Goal: Task Accomplishment & Management: Use online tool/utility

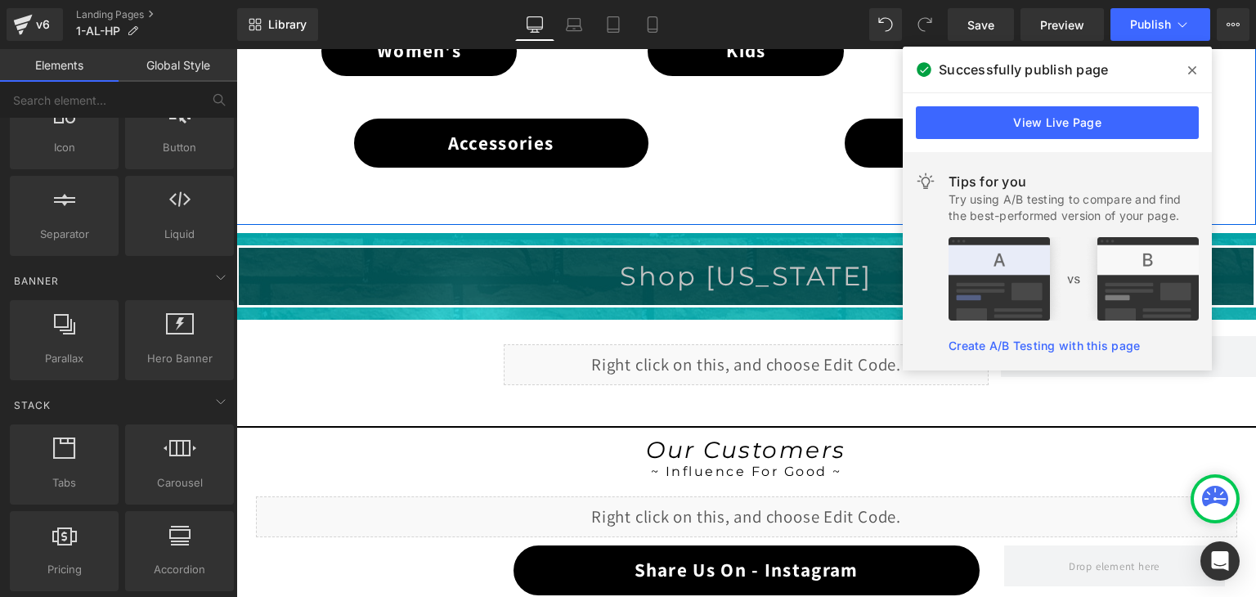
scroll to position [1226, 0]
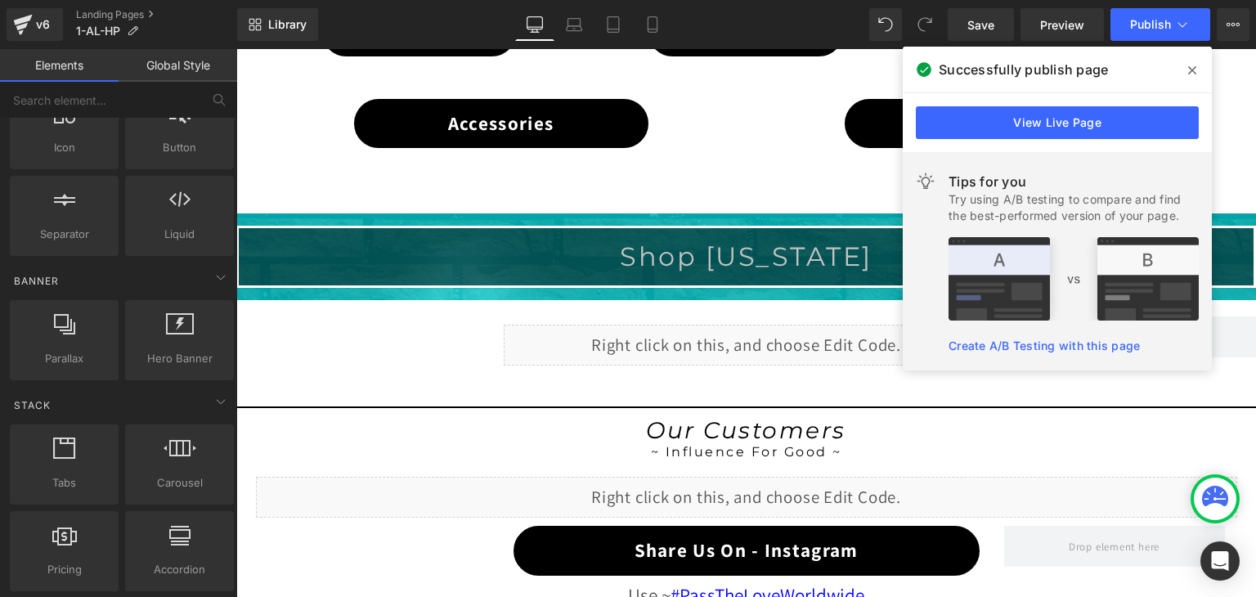
click at [1195, 64] on icon at bounding box center [1192, 70] width 8 height 13
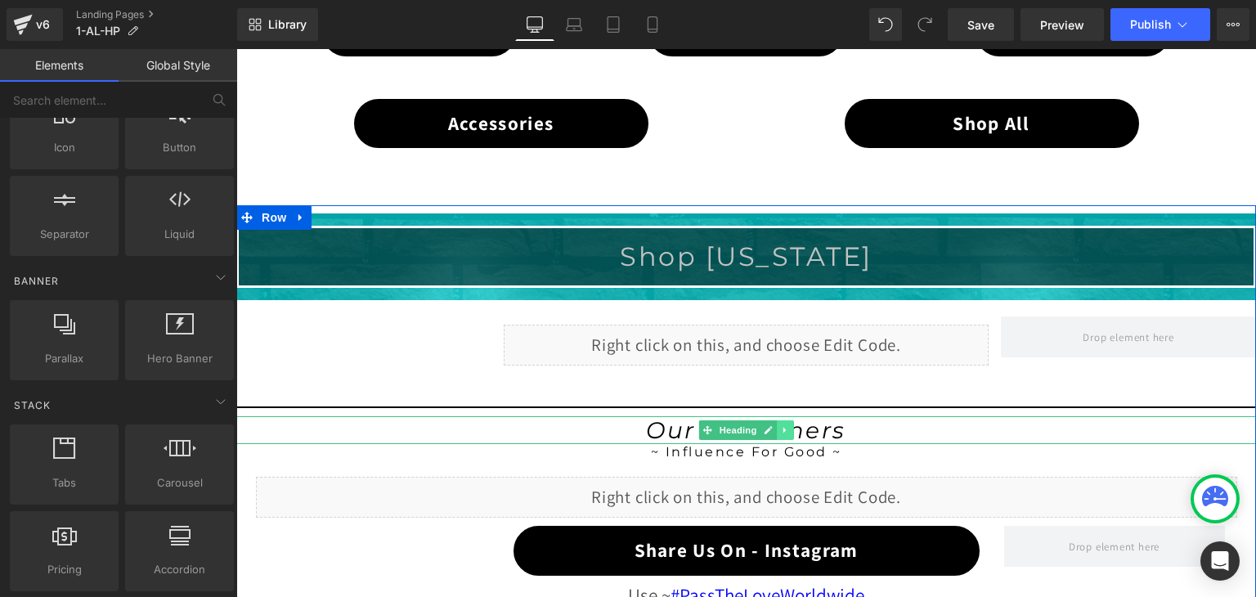
click at [781, 425] on icon at bounding box center [785, 430] width 9 height 10
click at [789, 425] on icon at bounding box center [793, 430] width 9 height 10
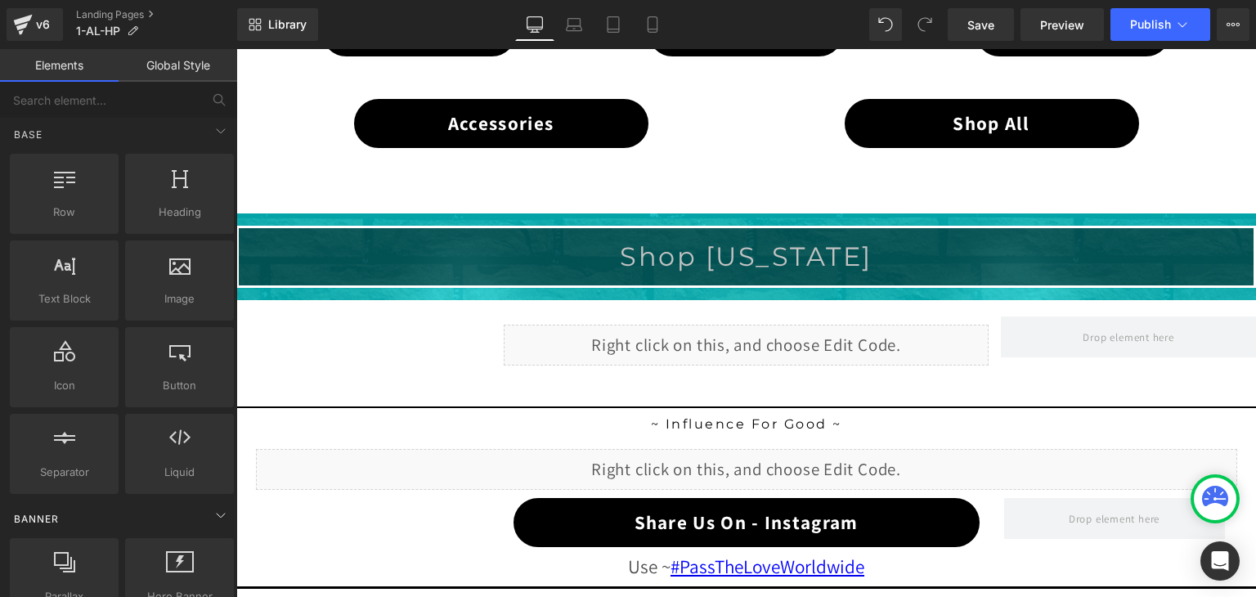
scroll to position [0, 0]
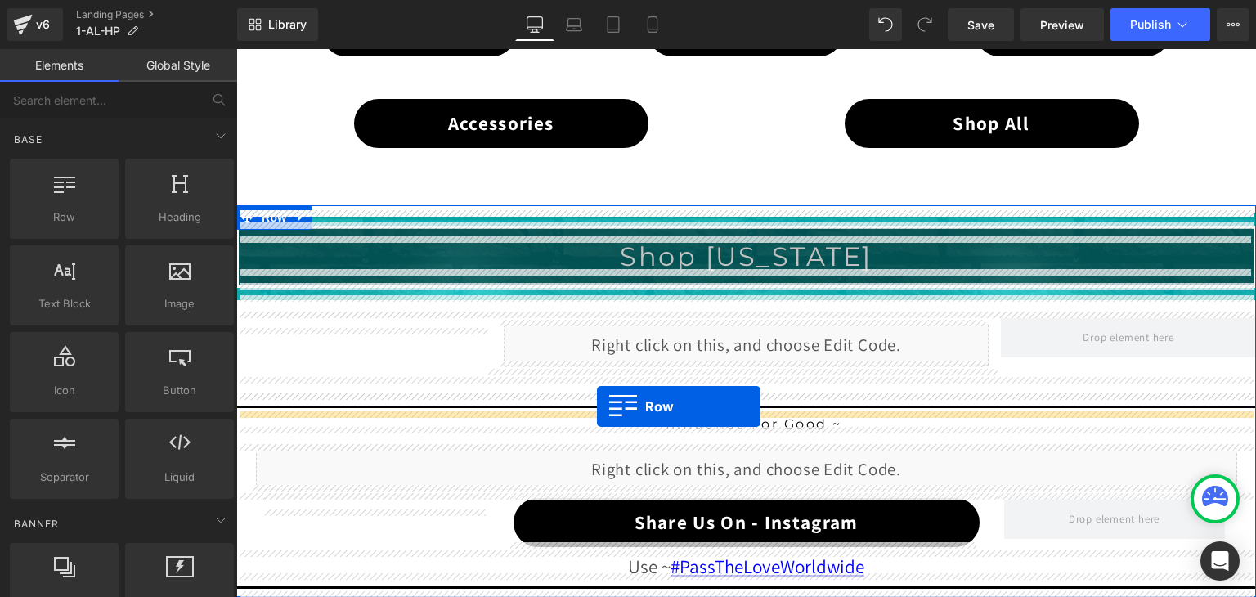
drag, startPoint x: 325, startPoint y: 265, endPoint x: 597, endPoint y: 406, distance: 306.8
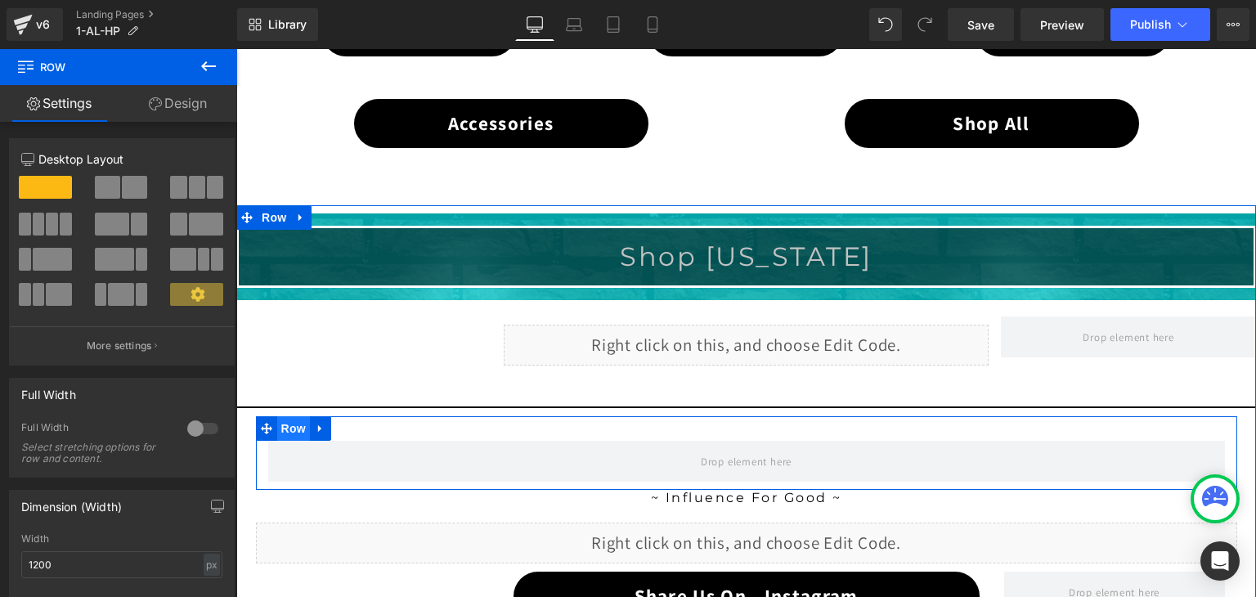
click at [280, 419] on span "Row" at bounding box center [293, 428] width 33 height 25
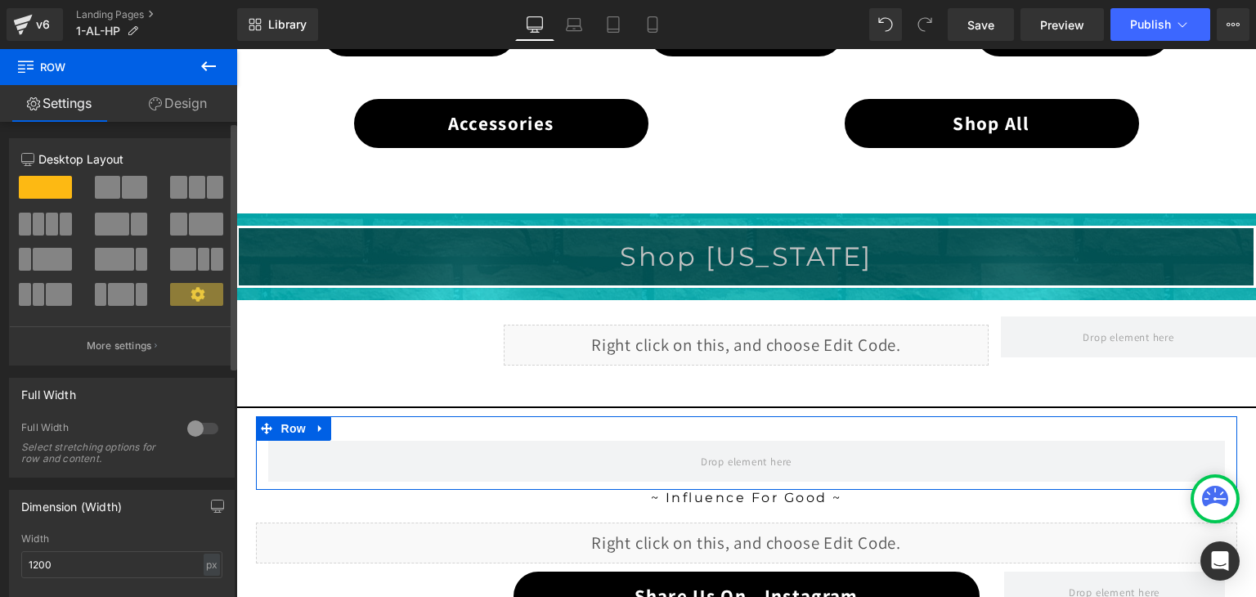
click at [189, 177] on span at bounding box center [197, 187] width 16 height 23
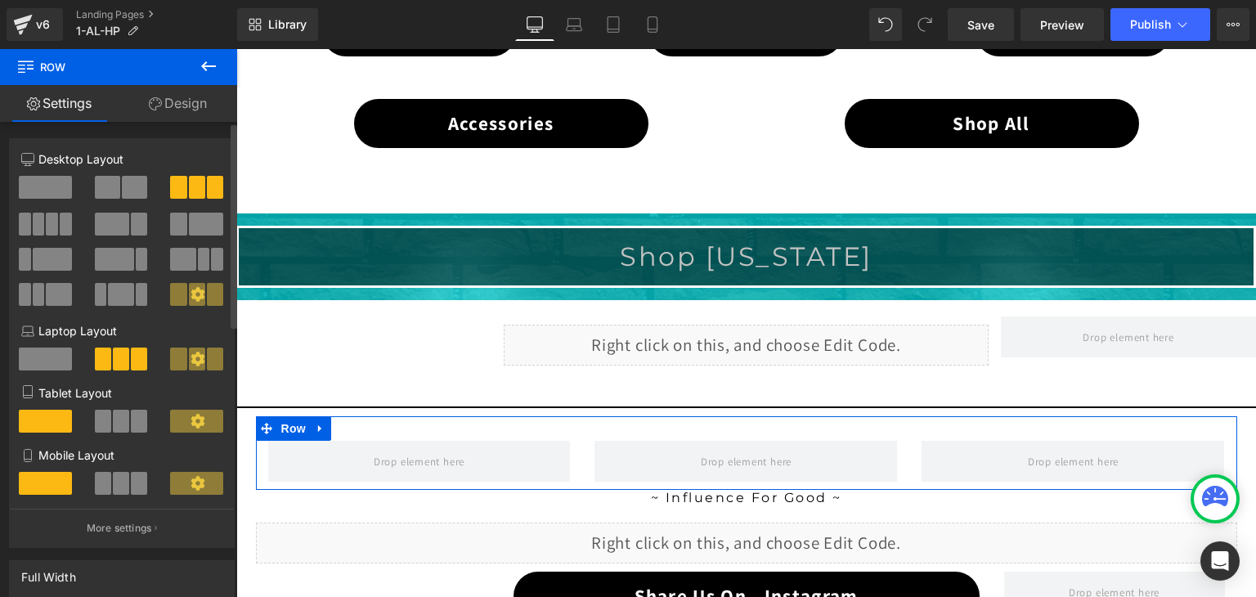
click at [108, 291] on span at bounding box center [120, 294] width 25 height 23
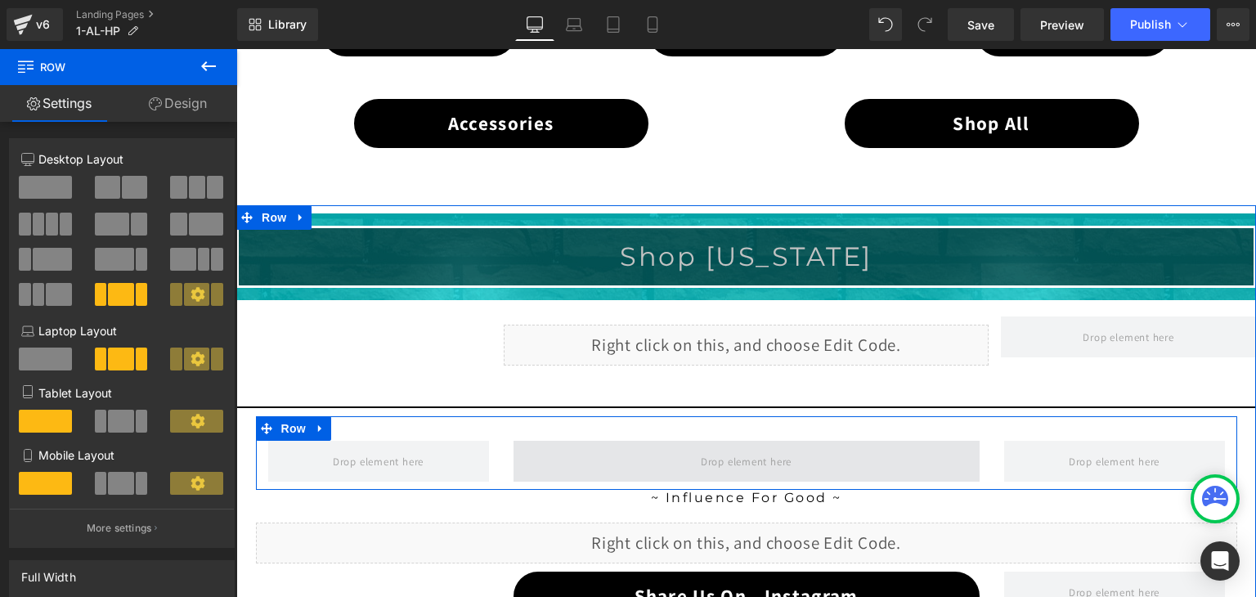
click at [632, 453] on span at bounding box center [746, 461] width 466 height 41
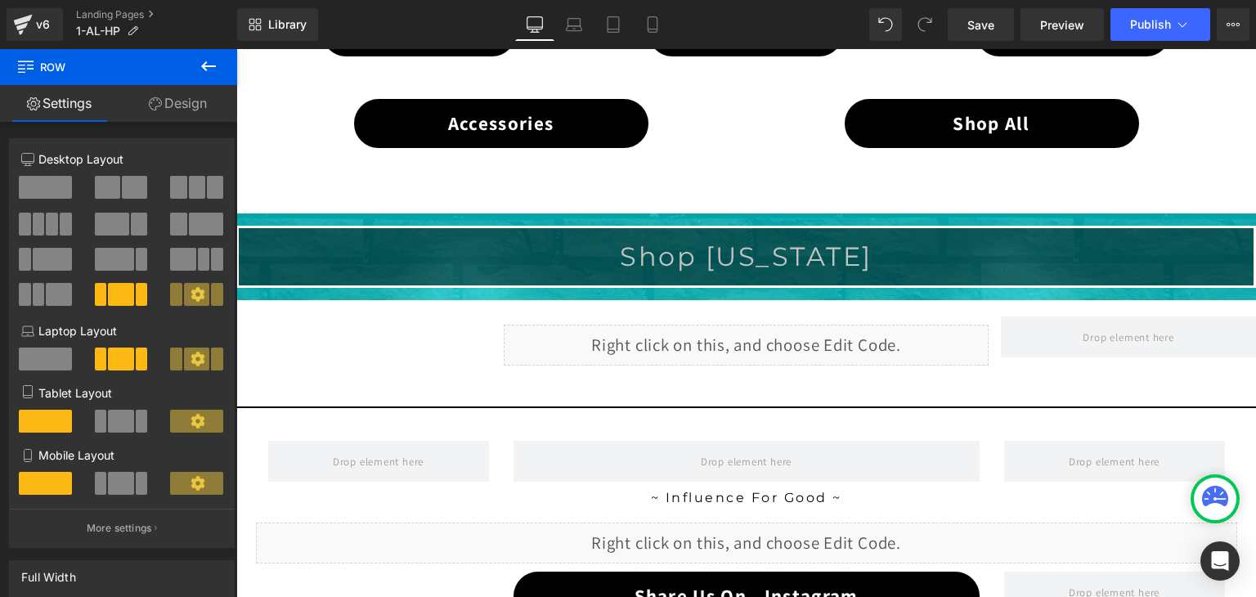
click at [216, 65] on icon at bounding box center [209, 66] width 20 height 20
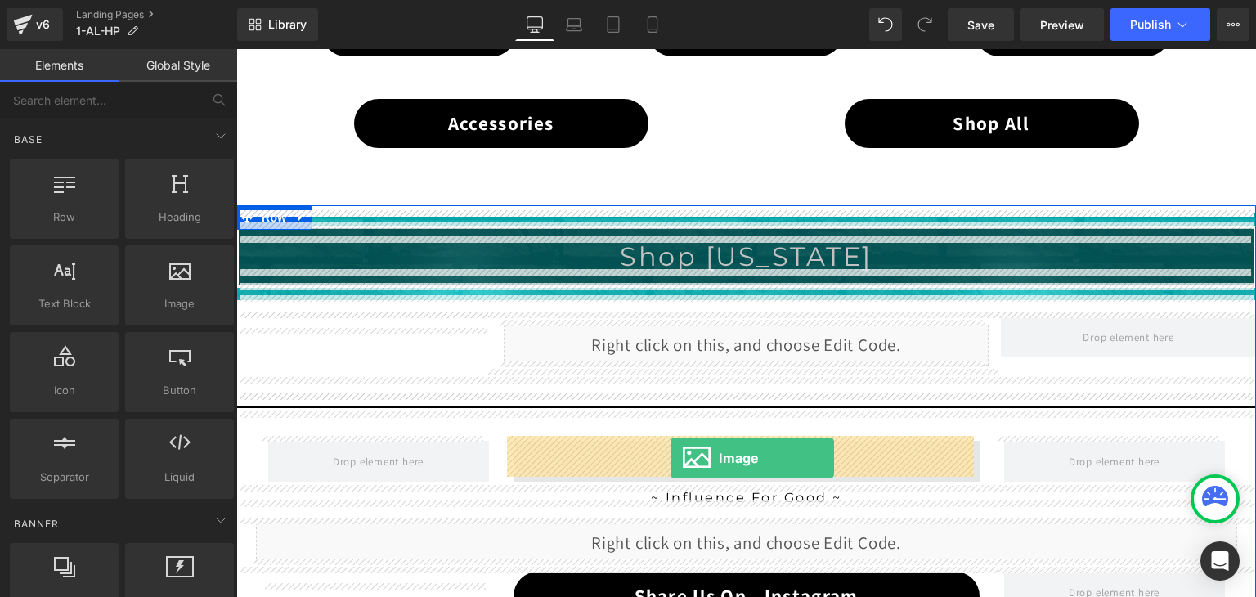
drag, startPoint x: 416, startPoint y: 331, endPoint x: 670, endPoint y: 458, distance: 284.0
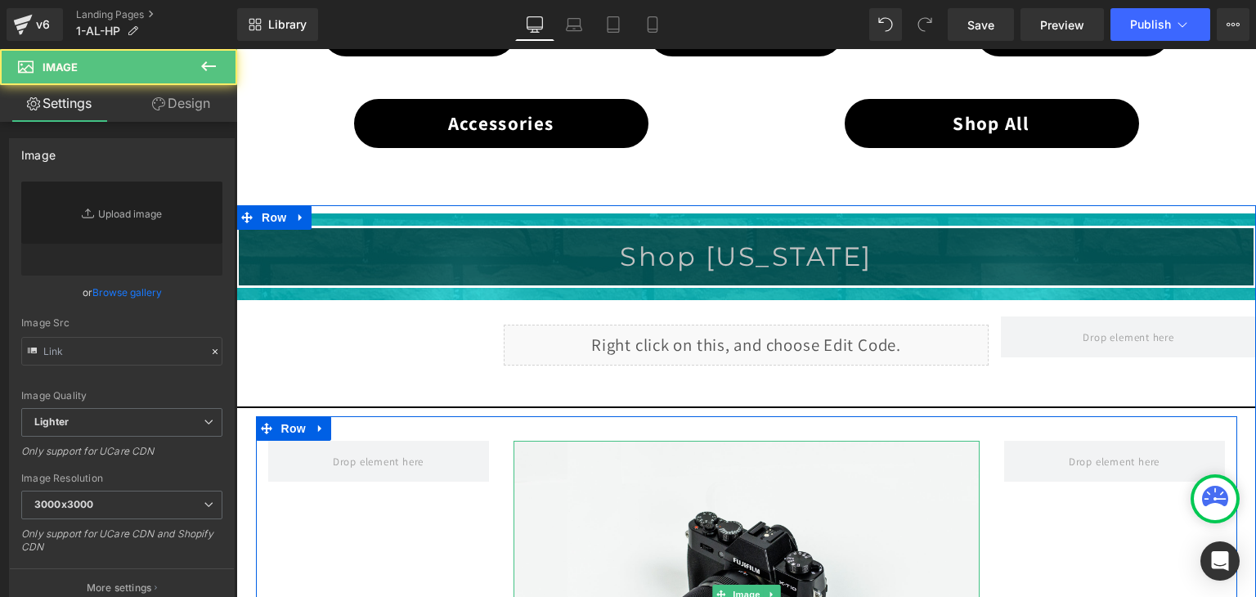
type input "//[DOMAIN_NAME][URL]"
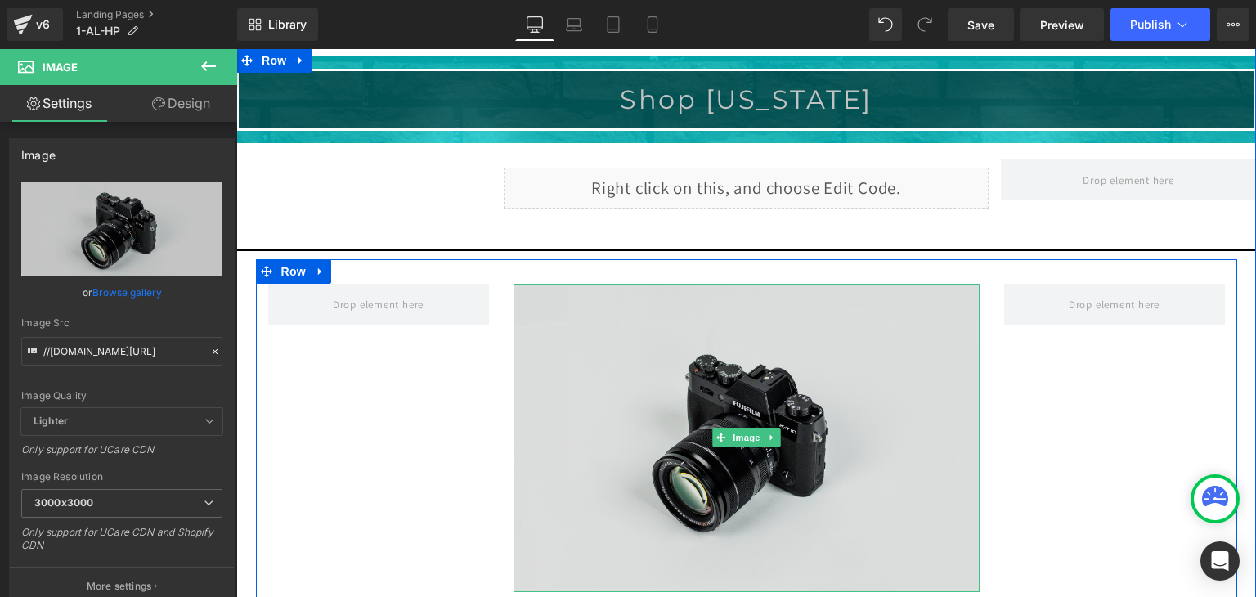
scroll to position [1390, 0]
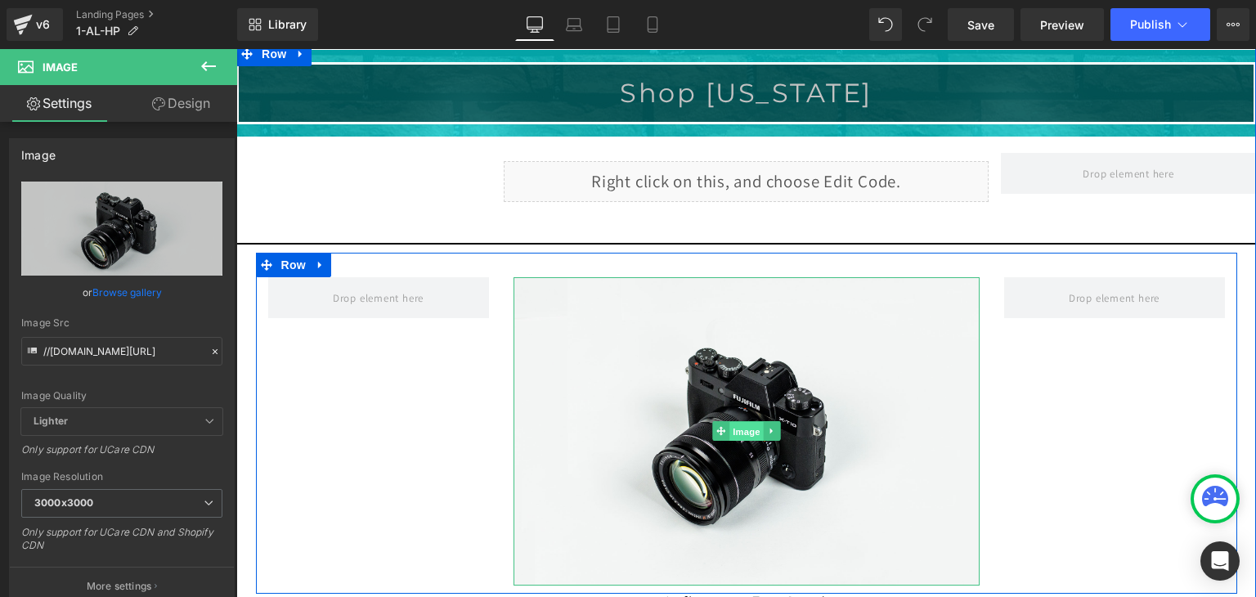
click at [733, 433] on span "Image" at bounding box center [746, 432] width 34 height 20
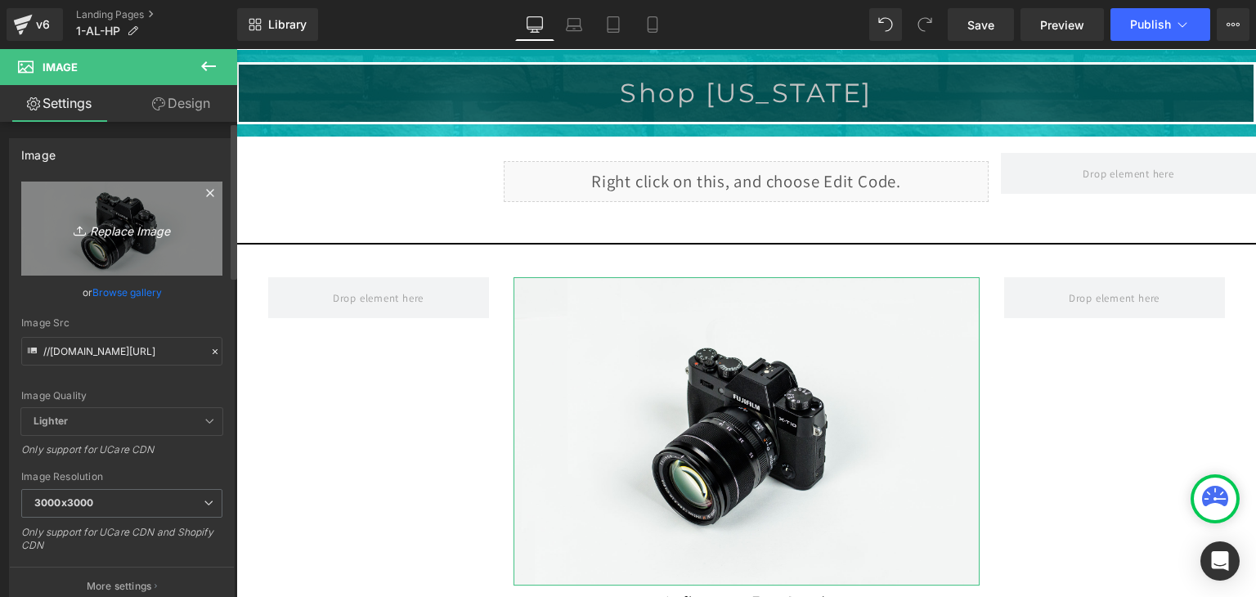
click at [126, 223] on icon "Replace Image" at bounding box center [121, 228] width 131 height 20
type input "C:\fakepath\TOP LION.jpg"
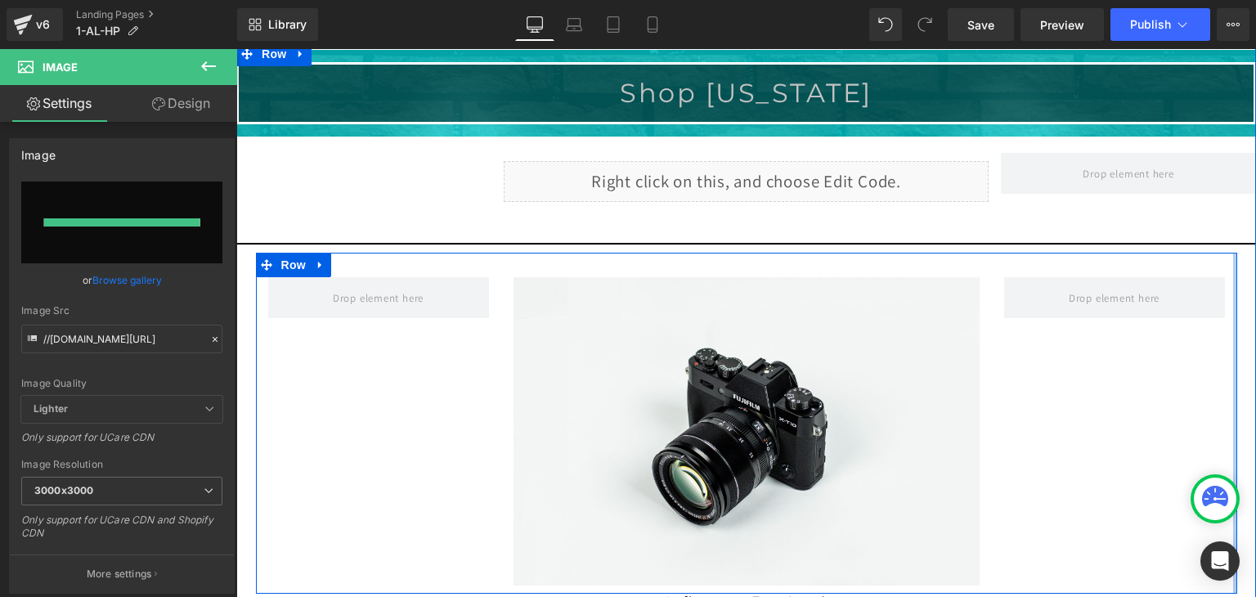
type input "[URL][DOMAIN_NAME]"
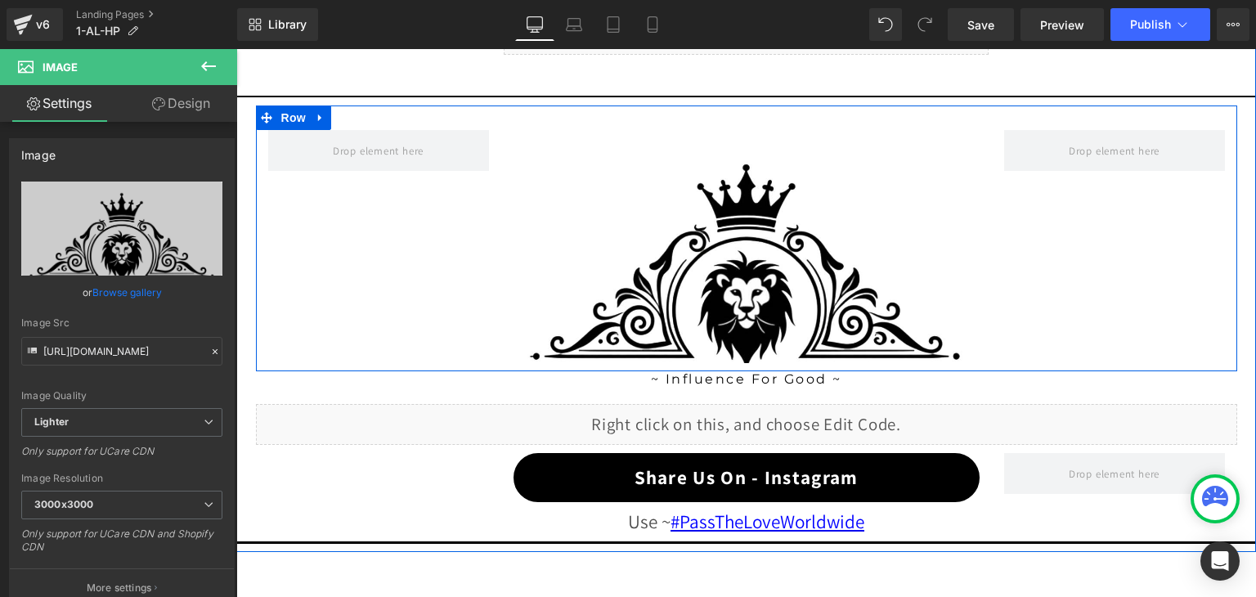
scroll to position [1553, 0]
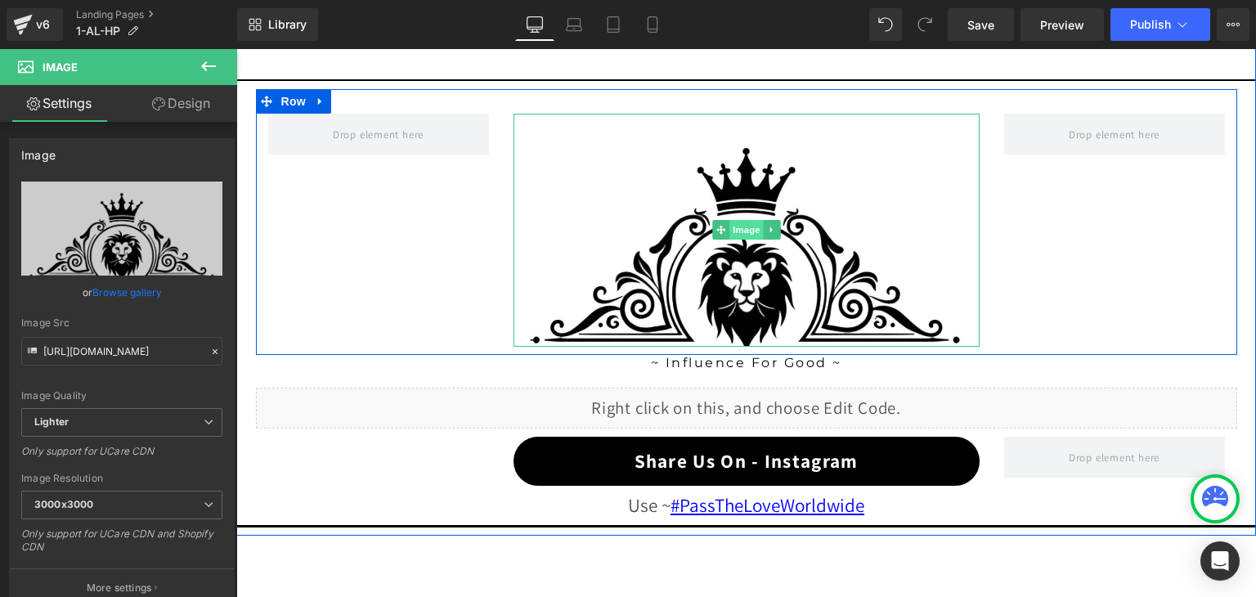
click at [739, 221] on span "Image" at bounding box center [746, 230] width 34 height 20
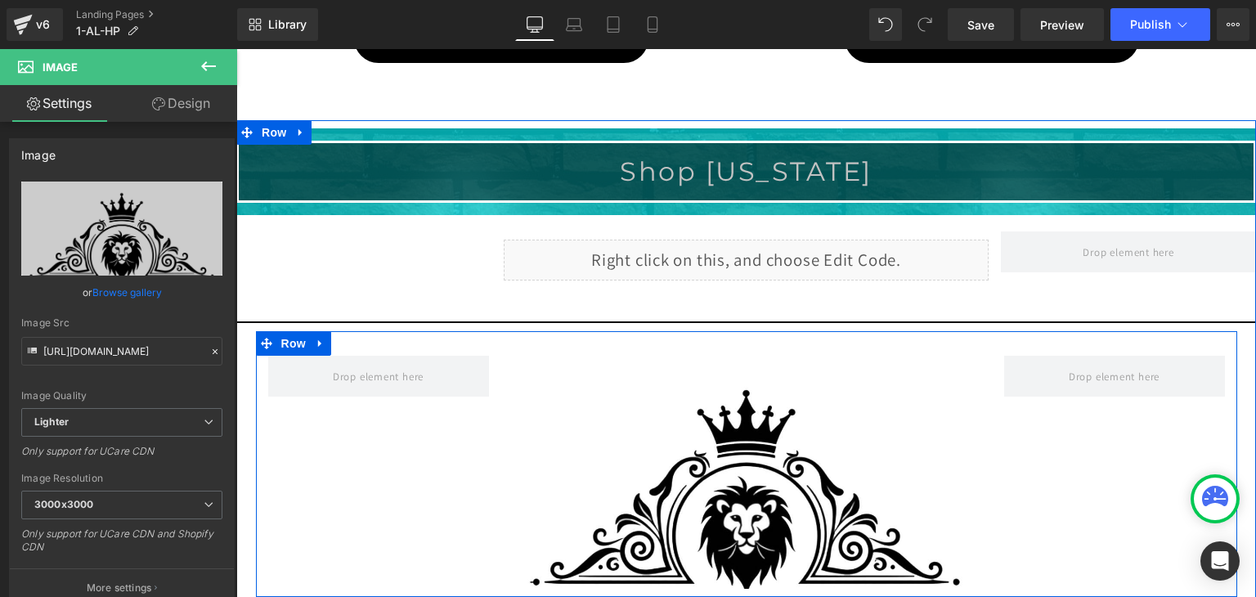
scroll to position [1308, 0]
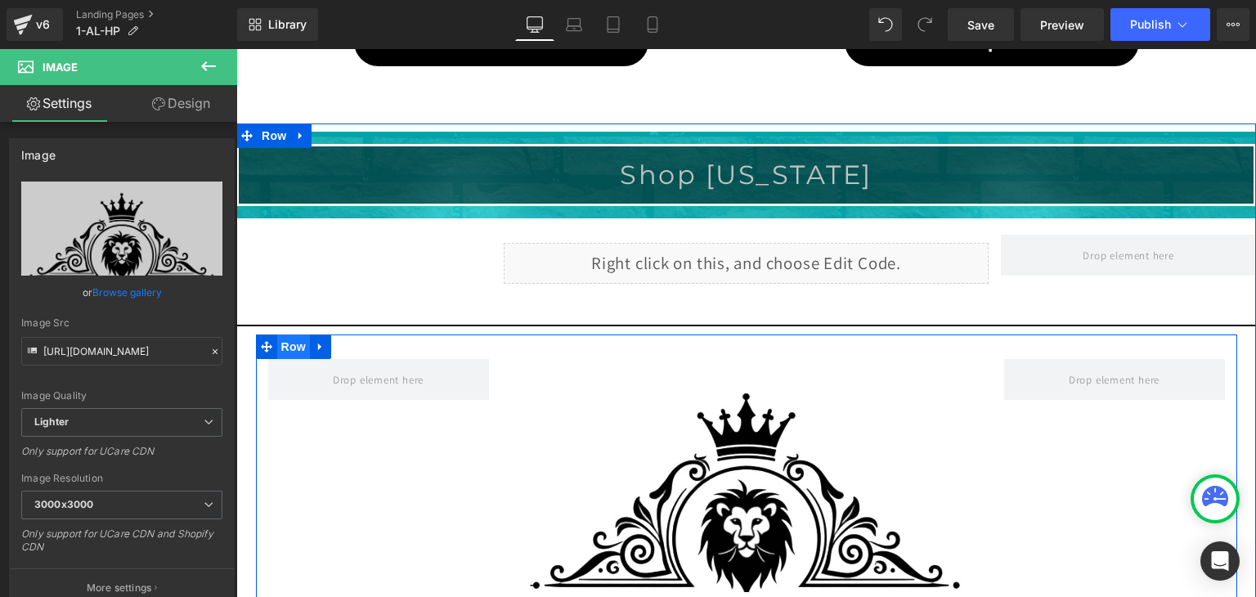
click at [298, 342] on span "Row" at bounding box center [293, 346] width 33 height 25
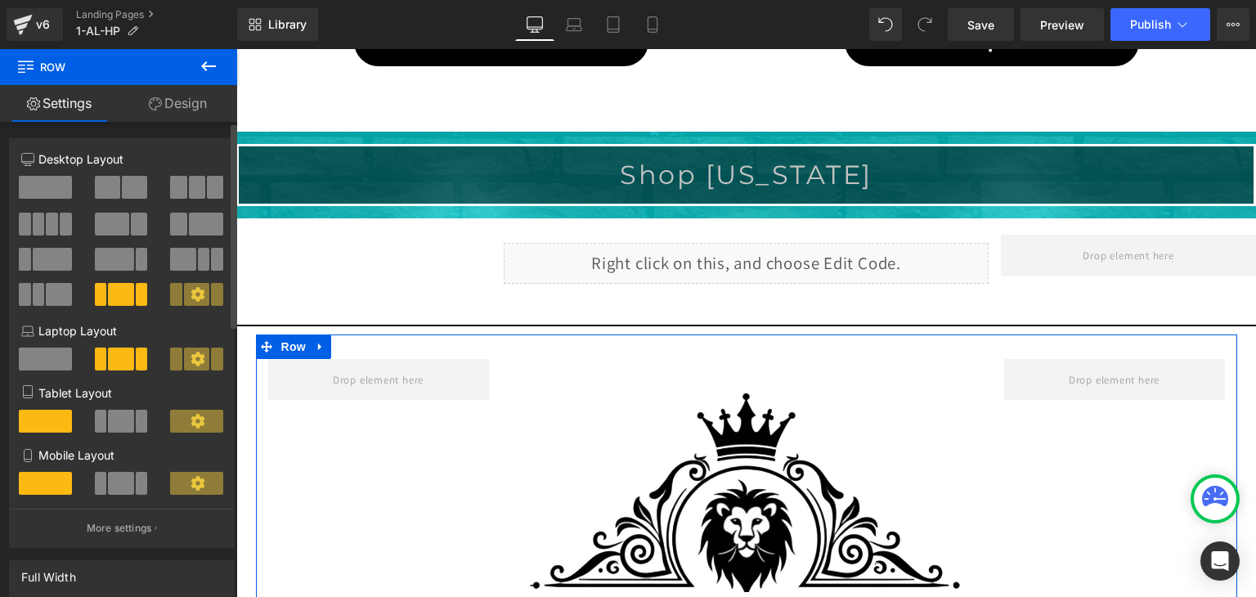
click at [189, 184] on span at bounding box center [197, 187] width 16 height 23
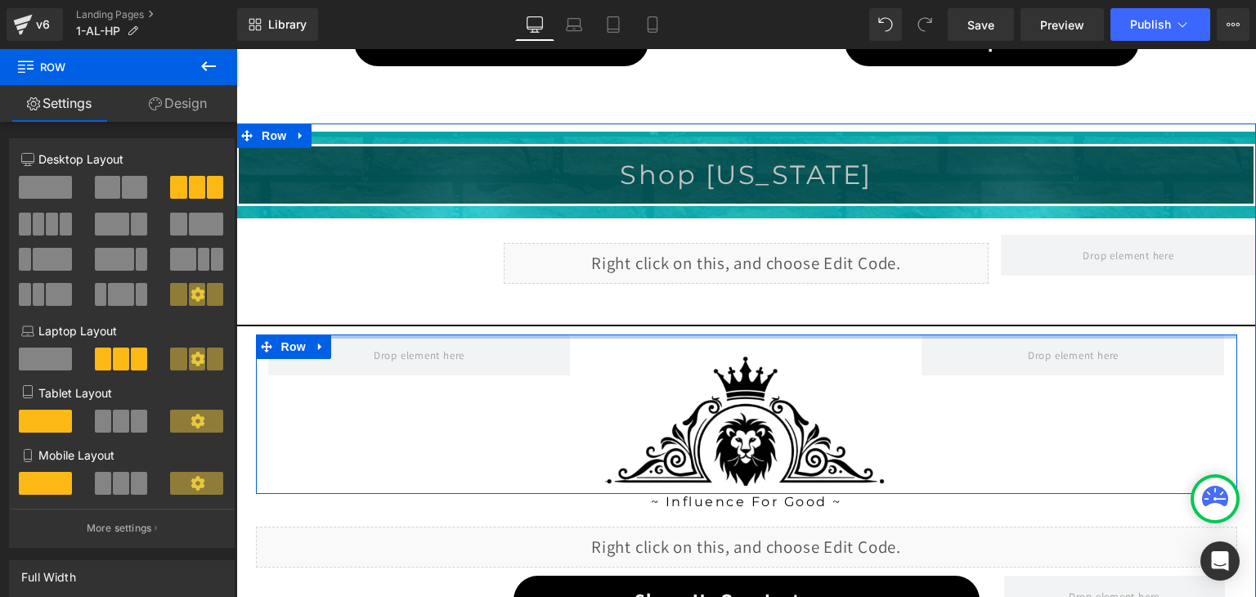
drag, startPoint x: 782, startPoint y: 352, endPoint x: 783, endPoint y: 325, distance: 27.8
click at [783, 325] on div "Shop [US_STATE] Heading Row Row Separator Liquid Row Row Row Row Row Separator …" at bounding box center [745, 403] width 1019 height 543
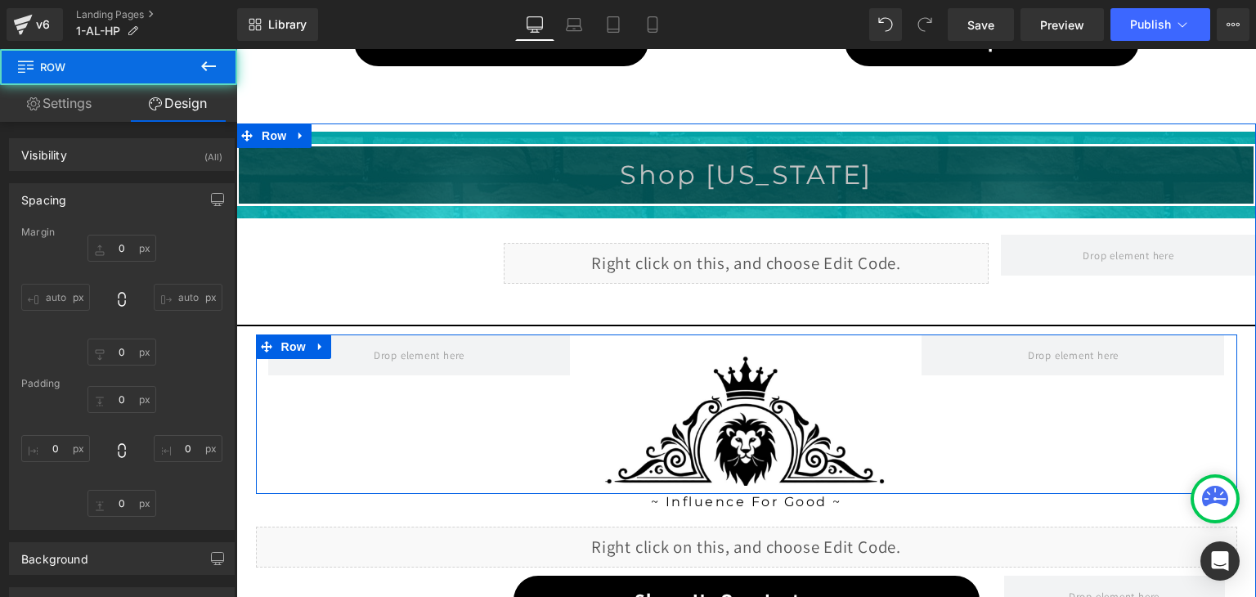
type input "0"
type input "10"
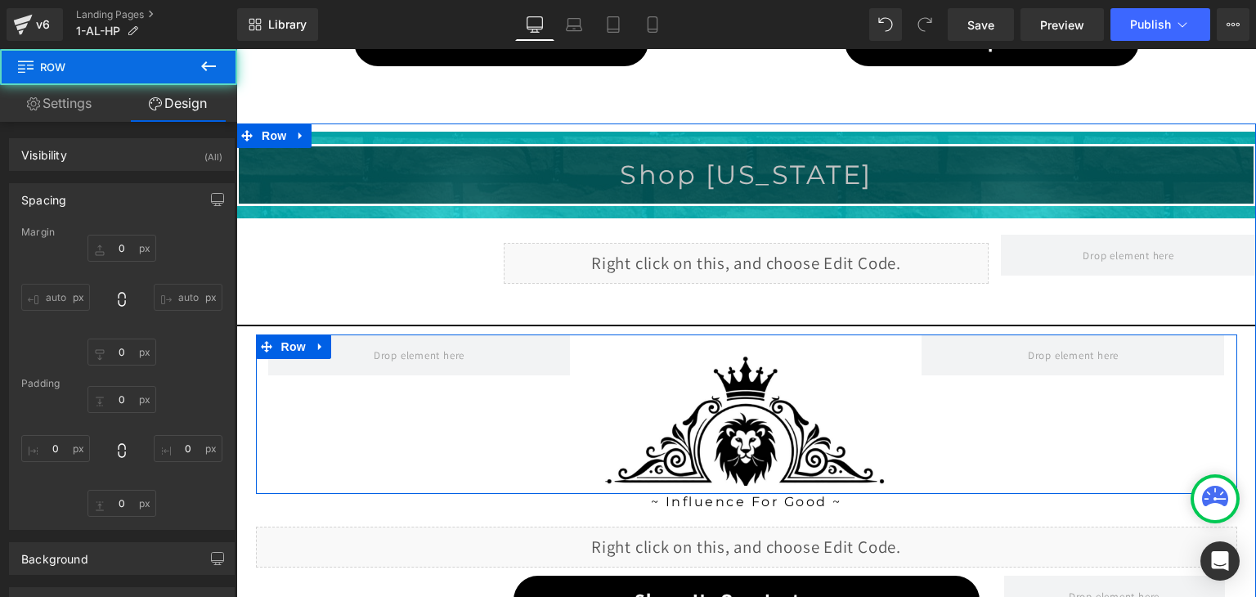
type input "0"
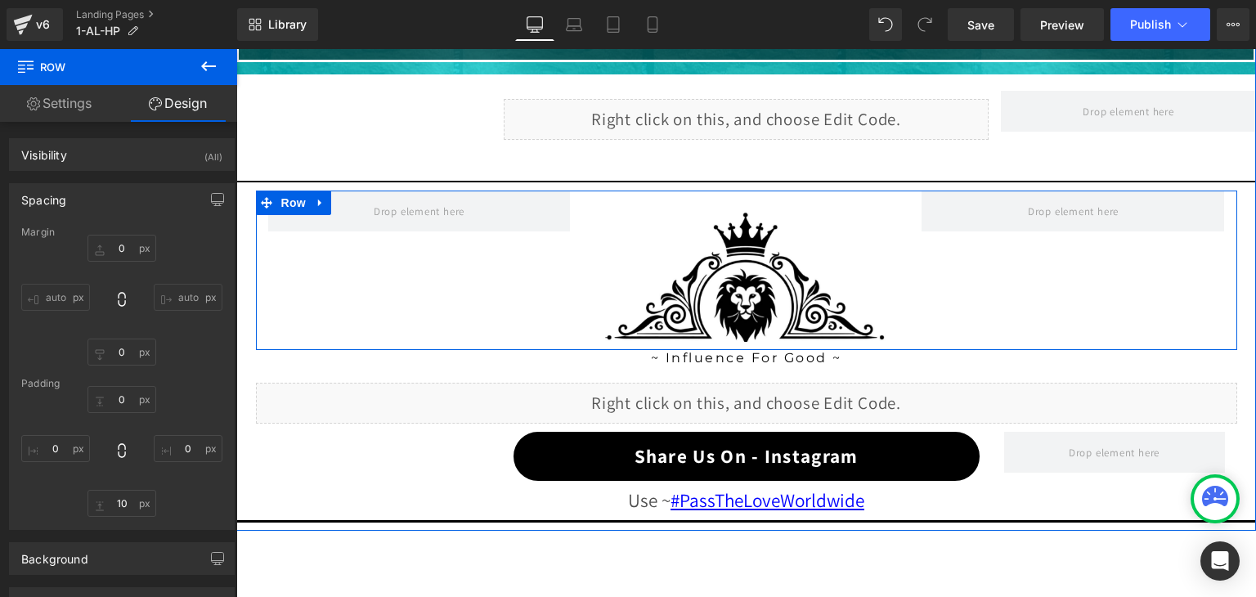
scroll to position [1471, 0]
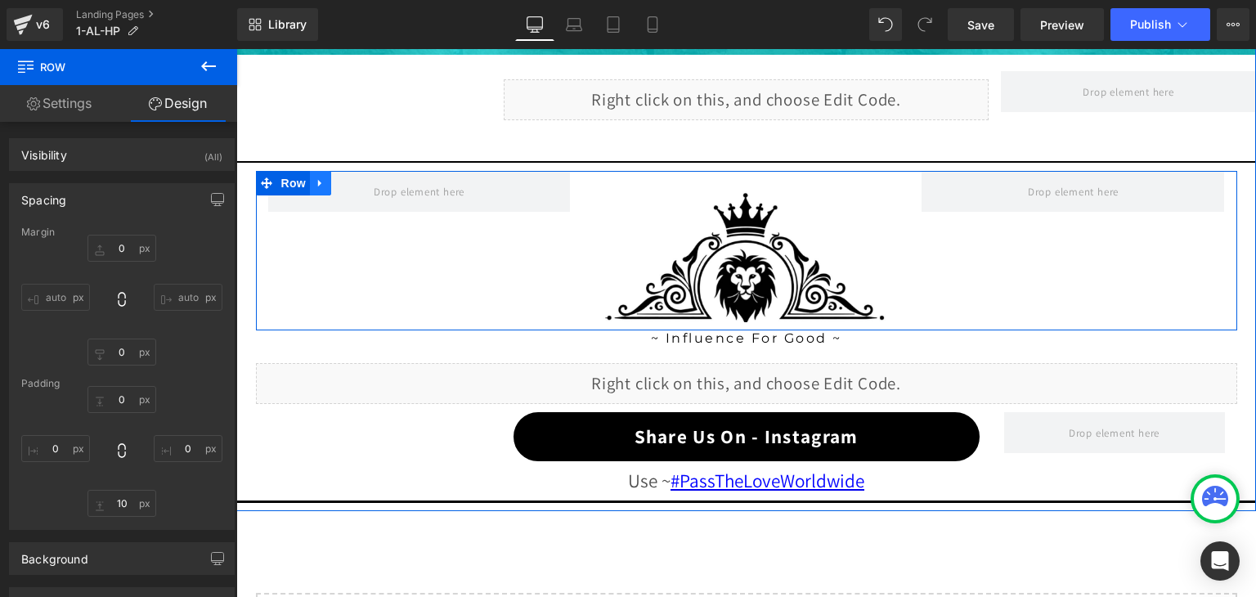
click at [315, 177] on icon at bounding box center [320, 183] width 11 height 12
click at [336, 180] on icon at bounding box center [341, 182] width 11 height 11
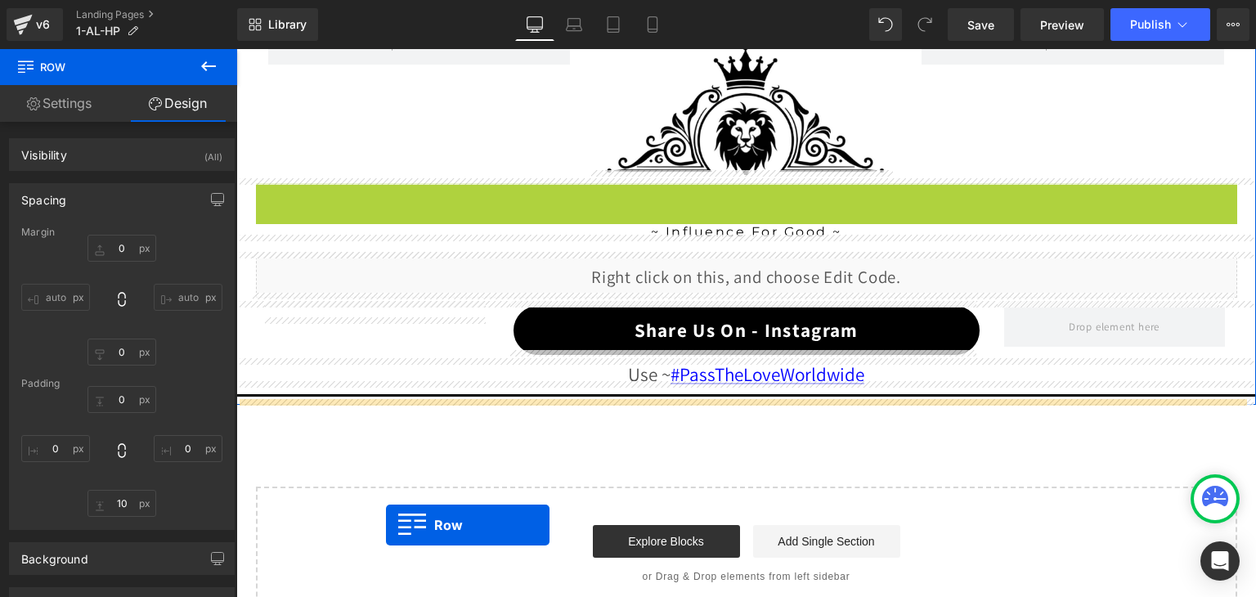
scroll to position [1717, 0]
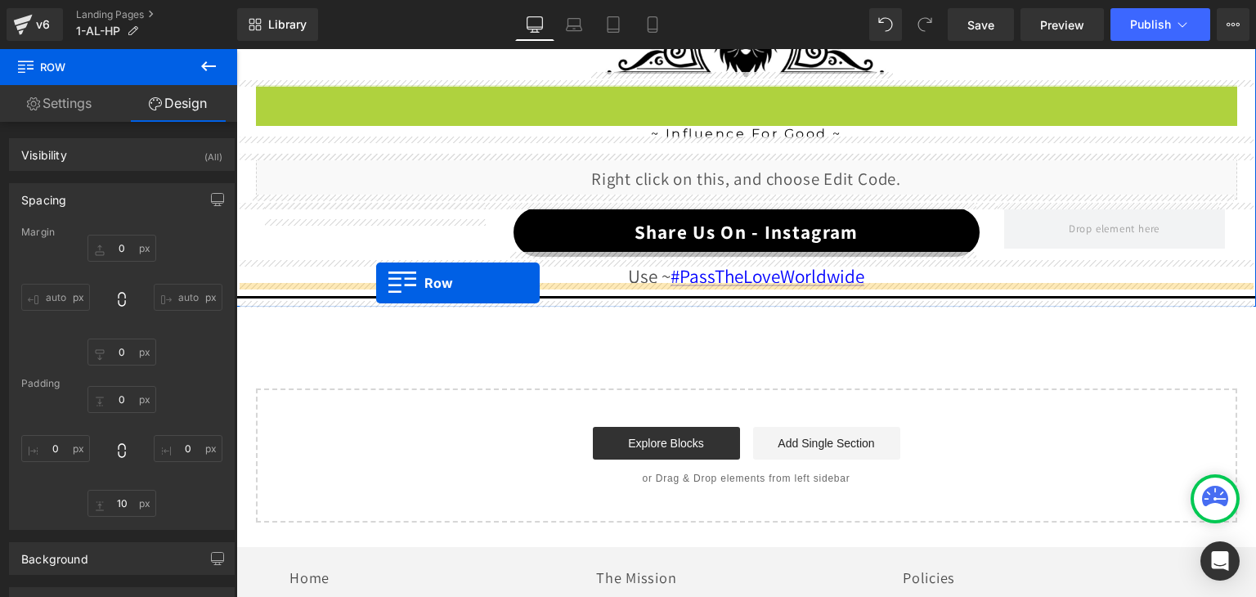
drag, startPoint x: 260, startPoint y: 334, endPoint x: 376, endPoint y: 283, distance: 127.0
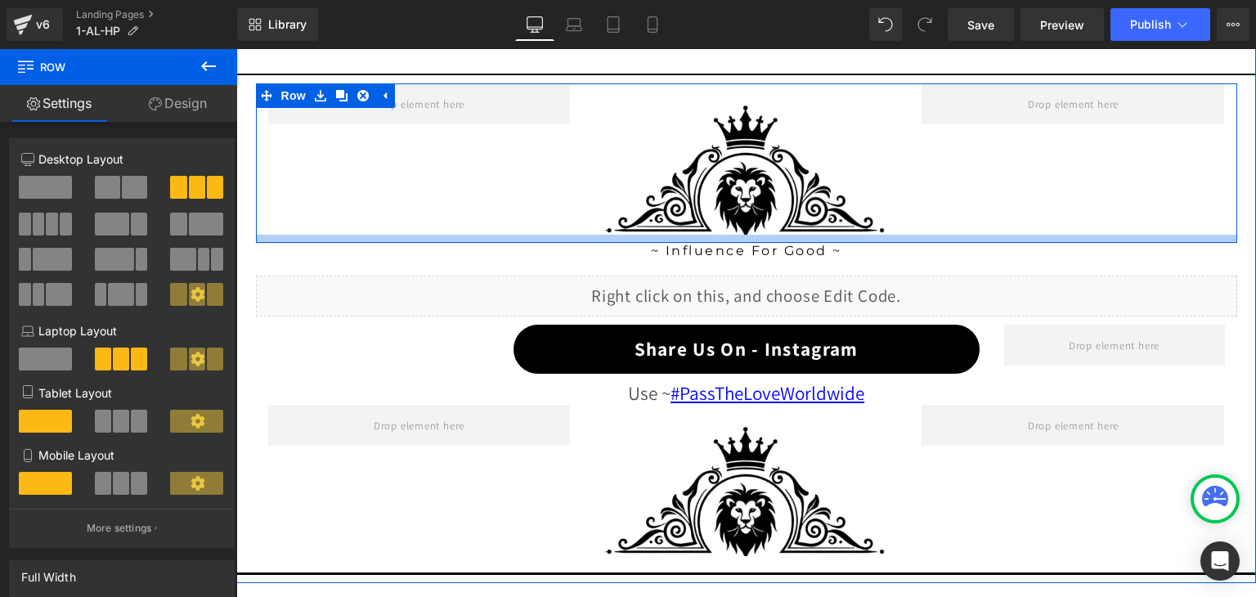
scroll to position [1553, 0]
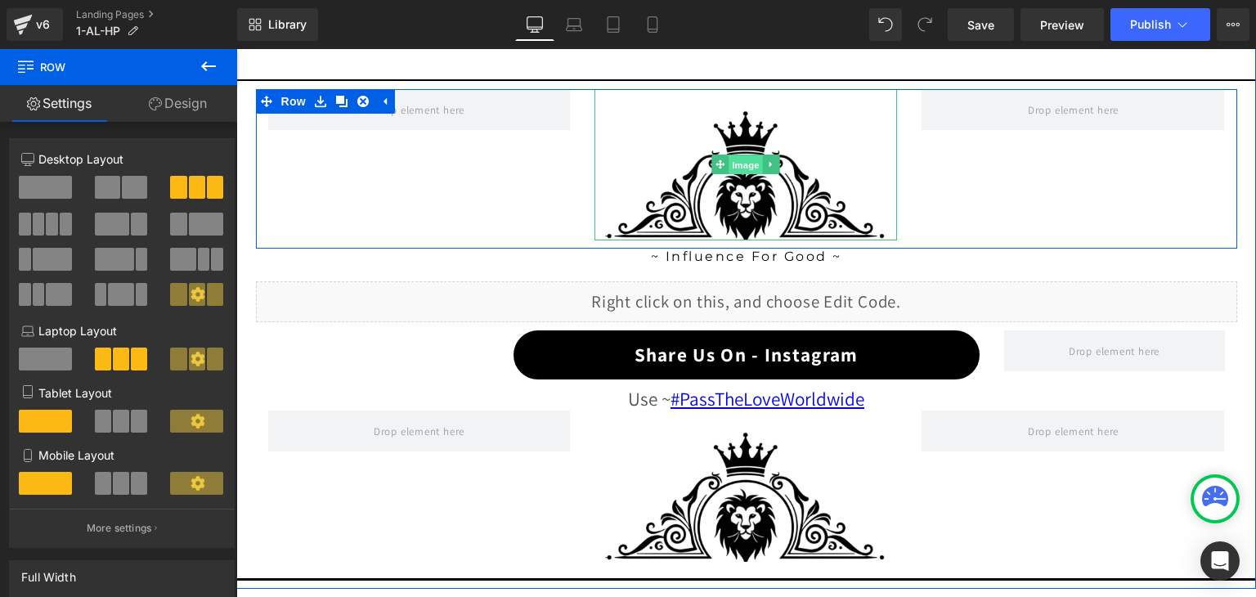
click at [741, 158] on span "Image" at bounding box center [746, 165] width 34 height 20
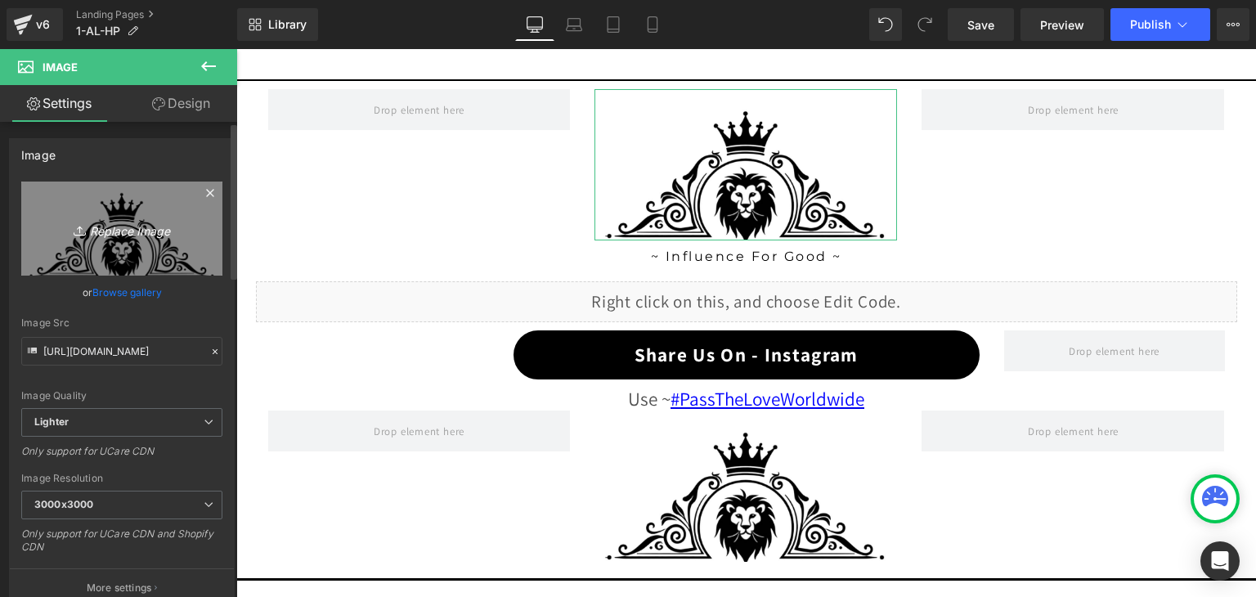
click at [114, 233] on icon "Replace Image" at bounding box center [121, 228] width 131 height 20
type input "C:\fakepath\TOP LION.jpg"
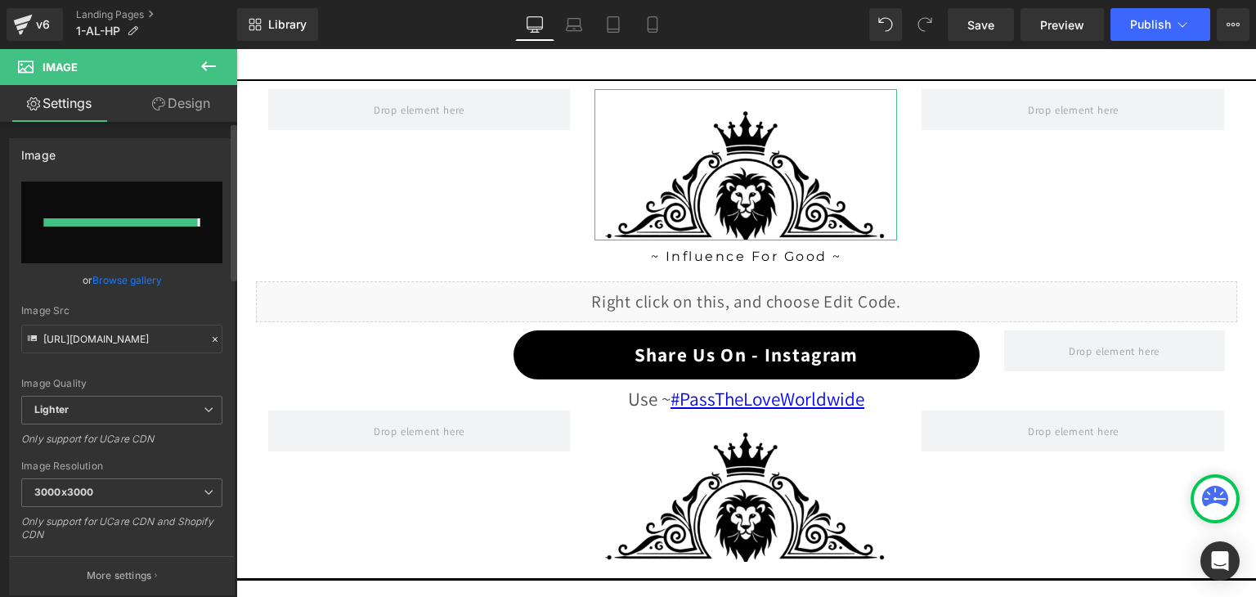
type input "[URL][DOMAIN_NAME]"
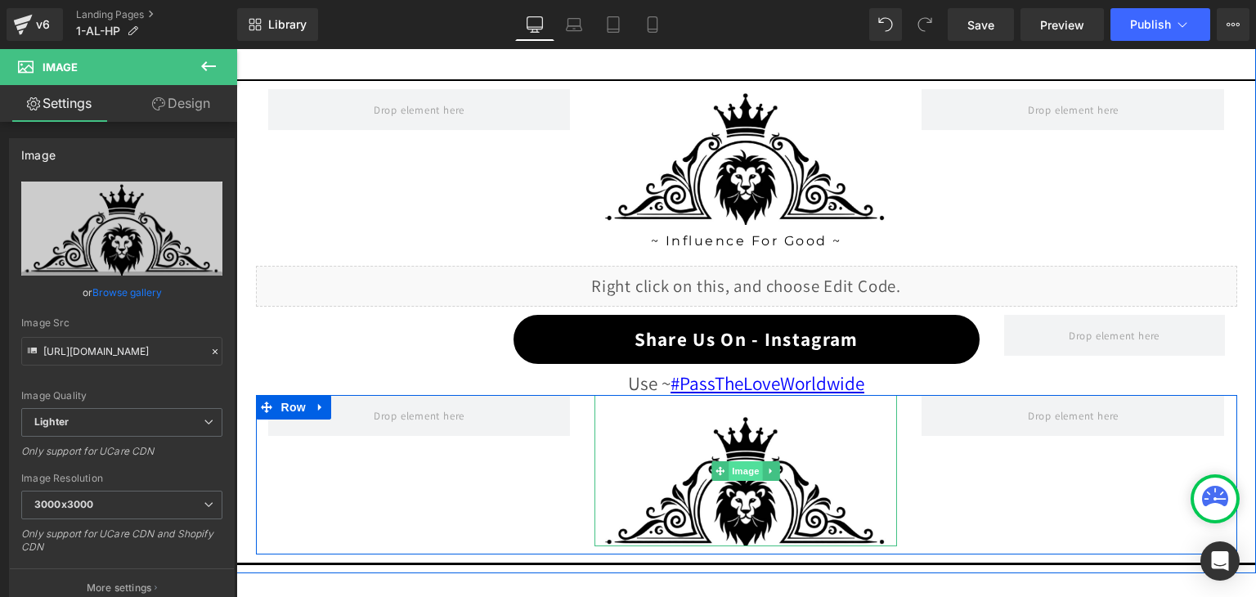
click at [739, 470] on span "Image" at bounding box center [746, 471] width 34 height 20
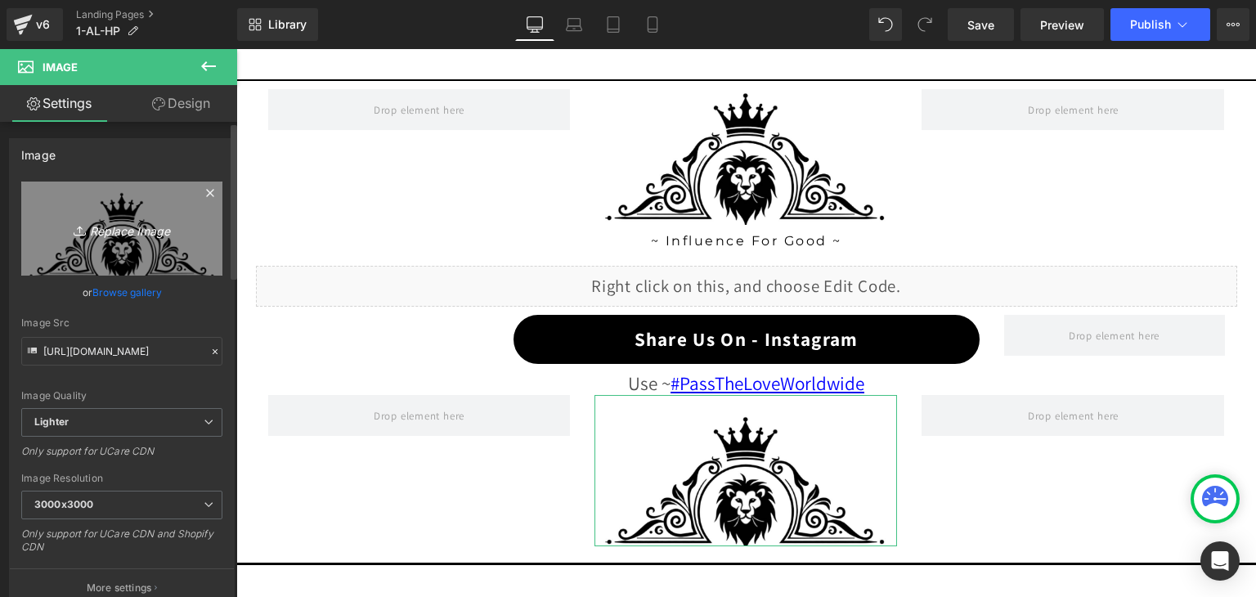
click at [120, 228] on icon "Replace Image" at bounding box center [121, 228] width 131 height 20
type input "C:\fakepath\BOTTOM LION.jpg"
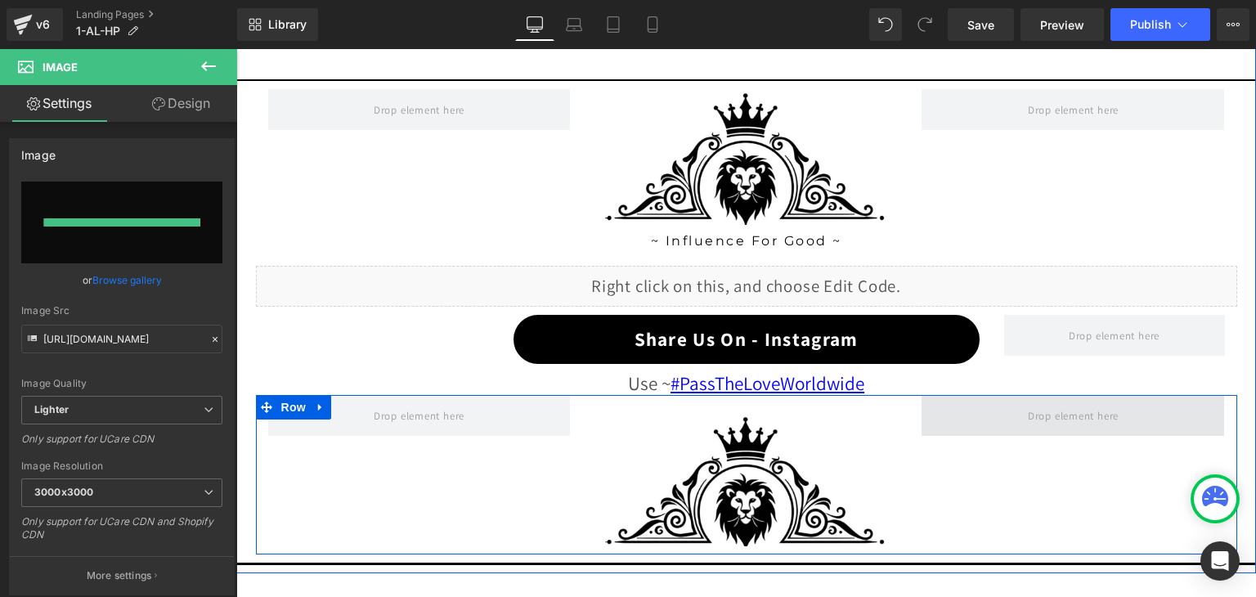
type input "[URL][DOMAIN_NAME]"
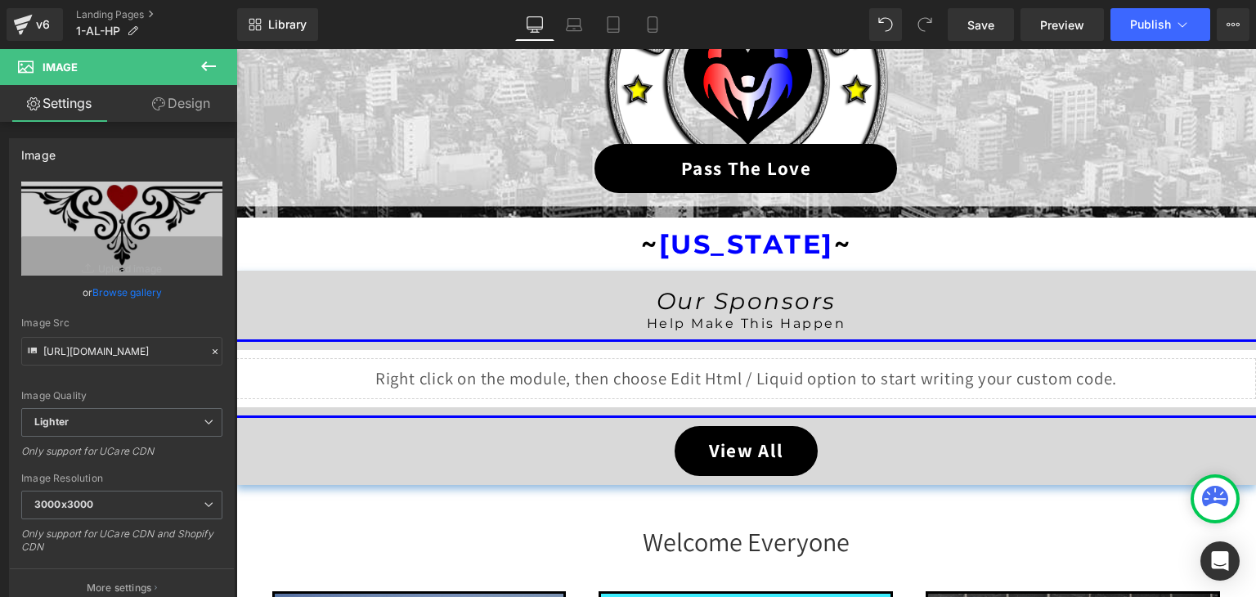
scroll to position [327, 0]
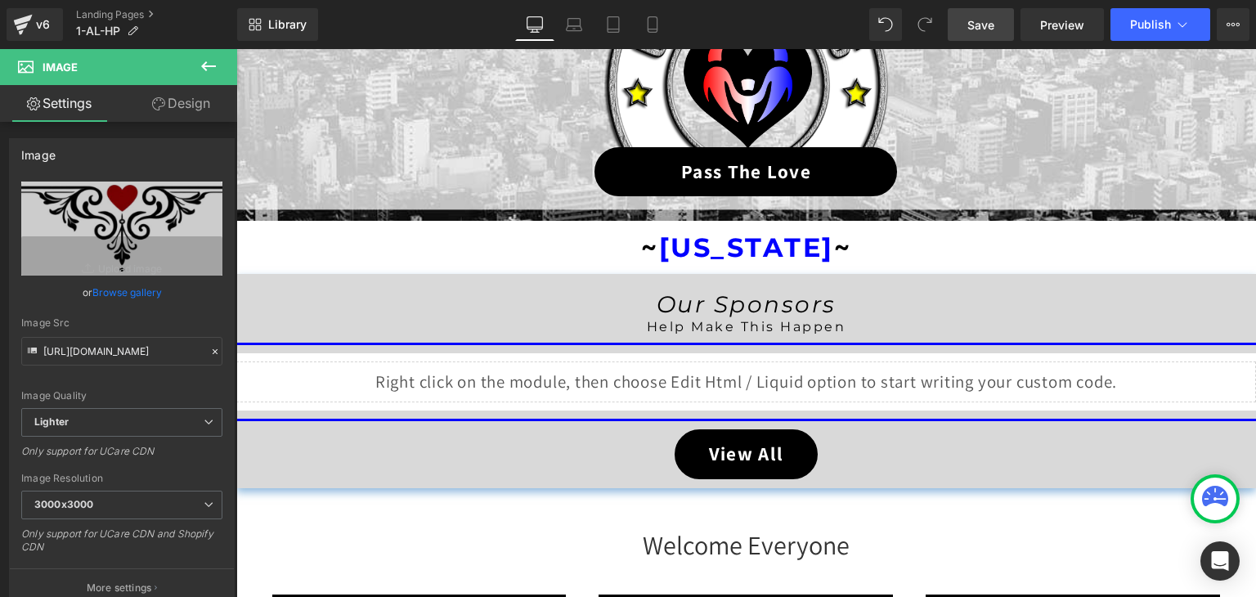
click at [991, 27] on span "Save" at bounding box center [980, 24] width 27 height 17
click at [1132, 24] on span "Publish" at bounding box center [1150, 24] width 41 height 13
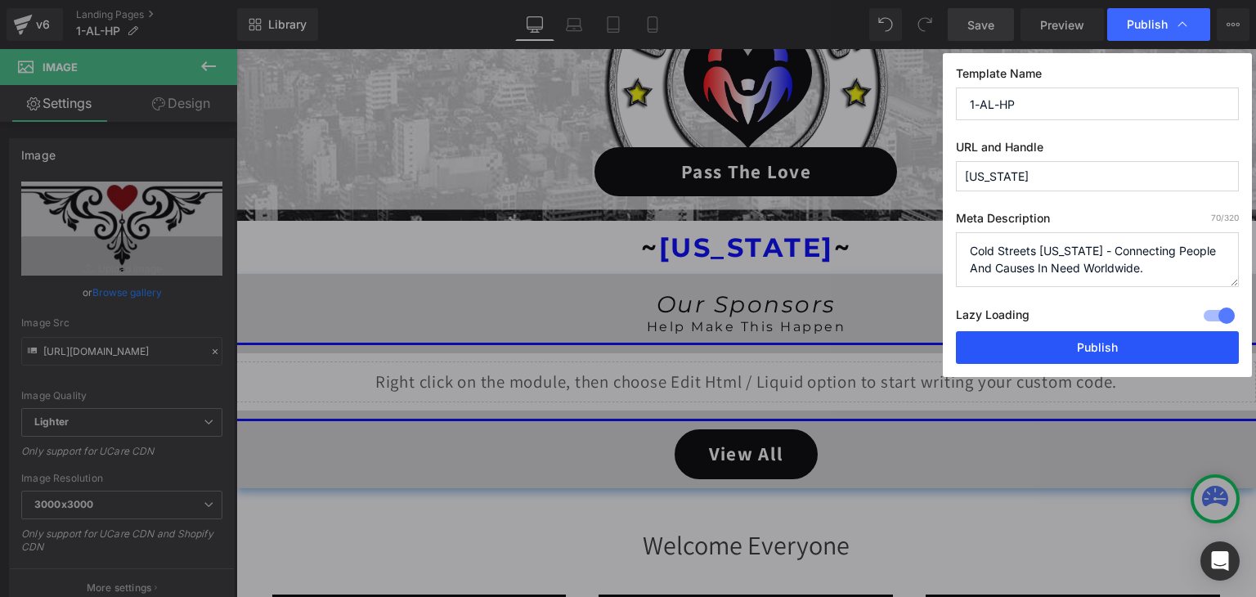
click at [1127, 345] on button "Publish" at bounding box center [1097, 347] width 283 height 33
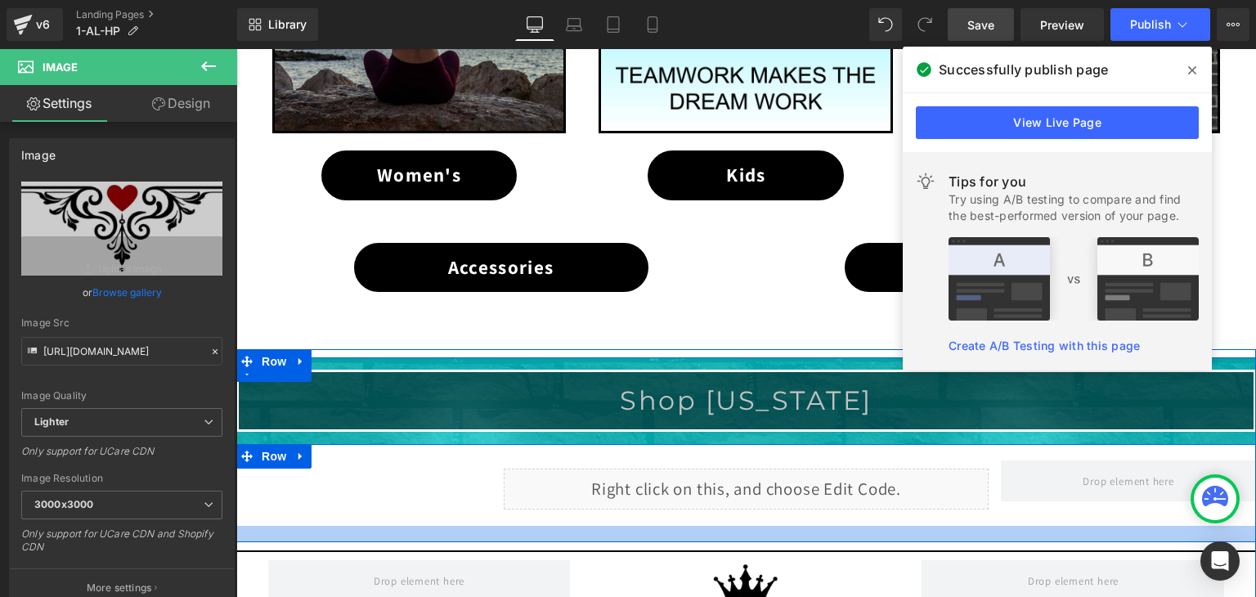
scroll to position [1063, 0]
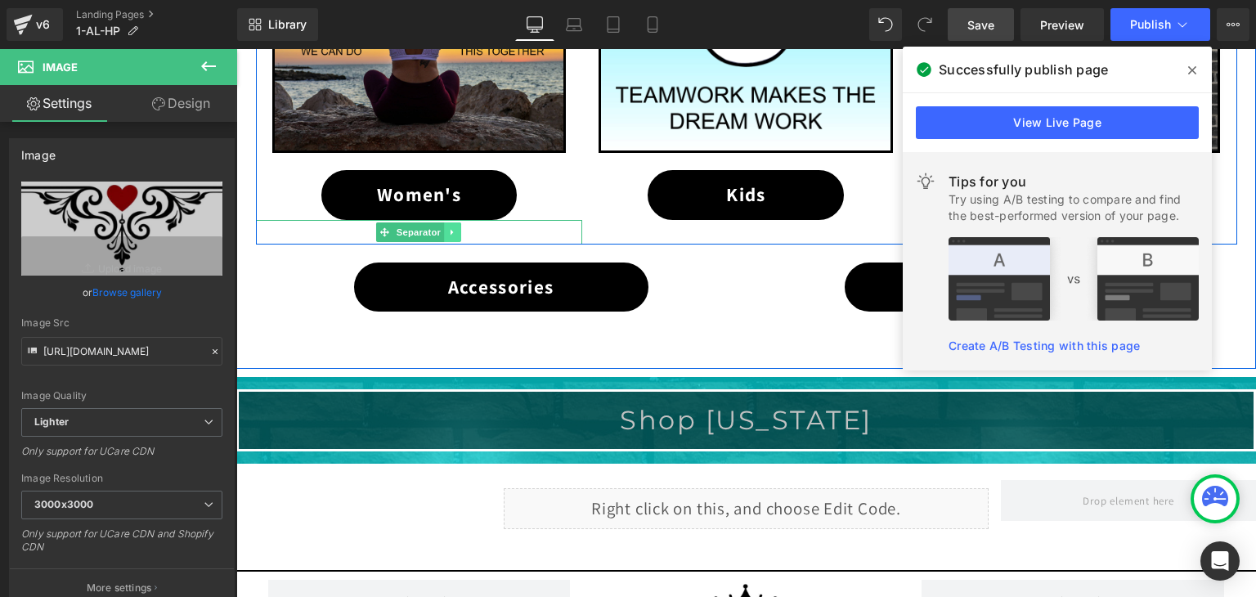
click at [449, 227] on icon at bounding box center [453, 232] width 9 height 10
click at [440, 227] on icon at bounding box center [444, 231] width 9 height 9
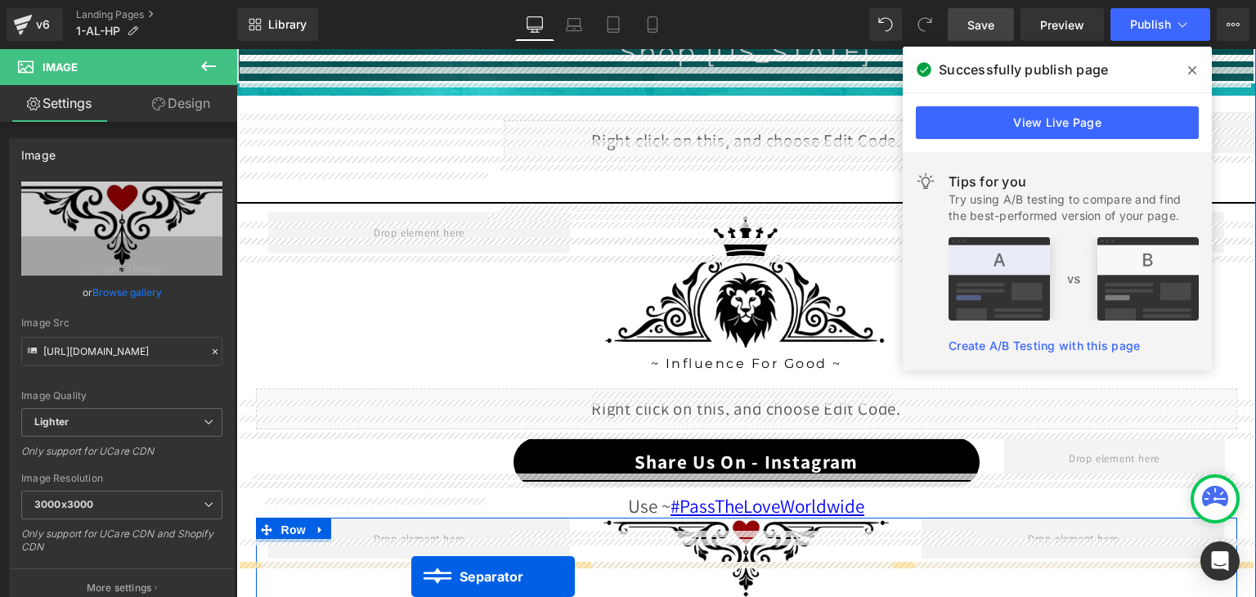
scroll to position [1537, 0]
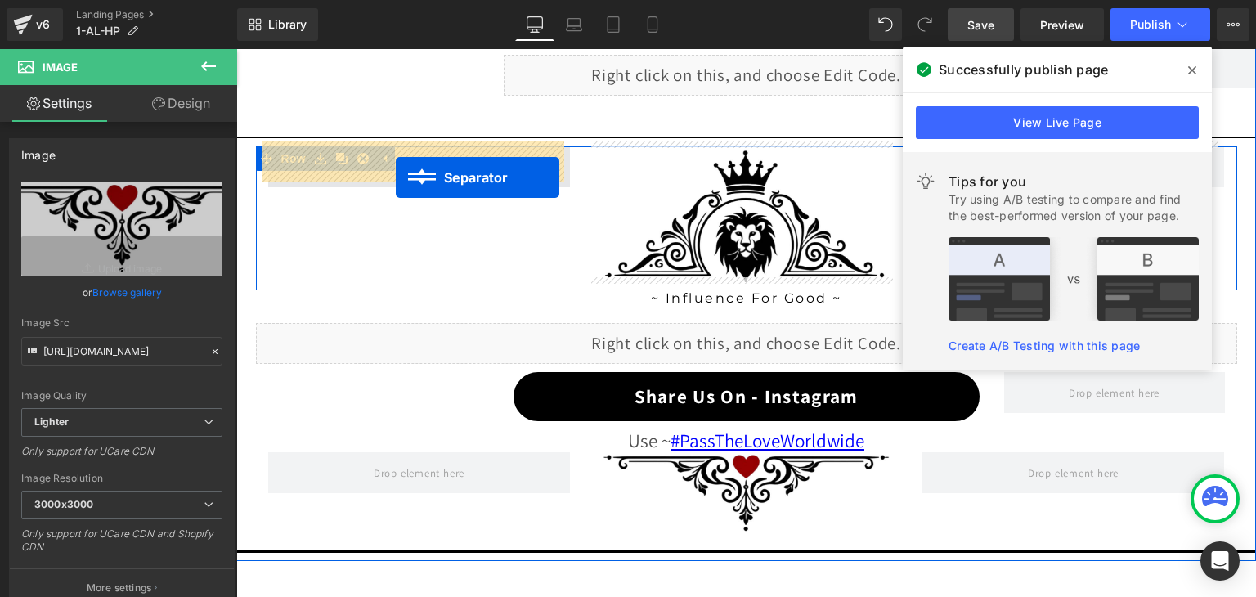
drag, startPoint x: 382, startPoint y: 255, endPoint x: 396, endPoint y: 177, distance: 78.9
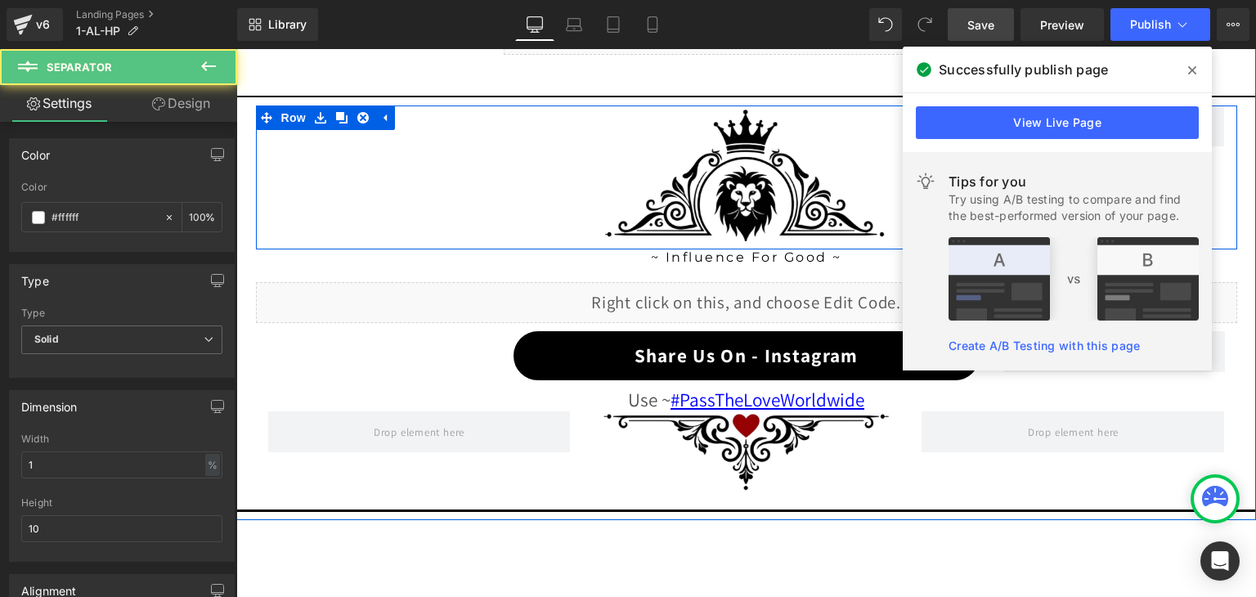
scroll to position [1496, 0]
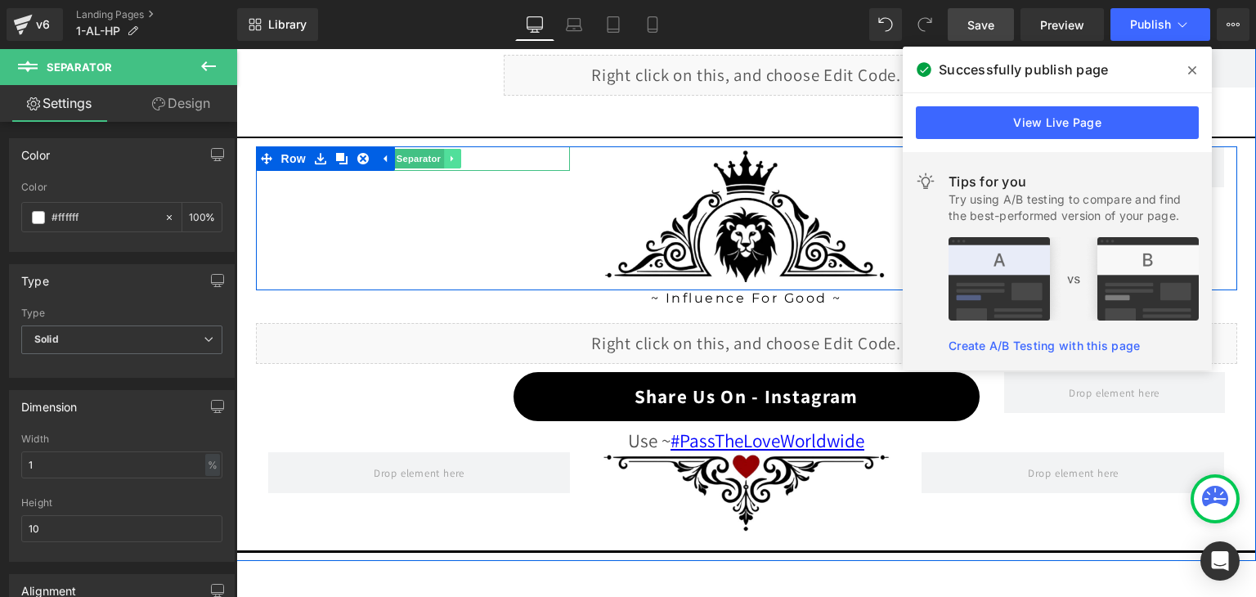
click at [451, 156] on icon at bounding box center [453, 159] width 9 height 10
click at [440, 156] on icon at bounding box center [444, 158] width 9 height 9
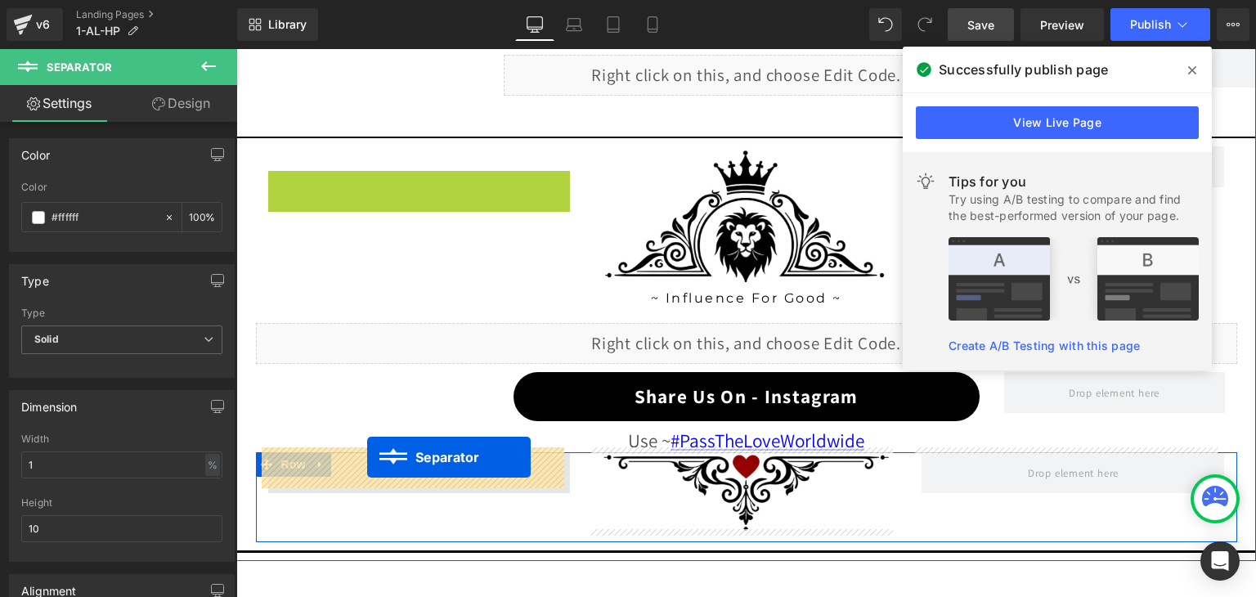
drag, startPoint x: 382, startPoint y: 179, endPoint x: 367, endPoint y: 457, distance: 278.3
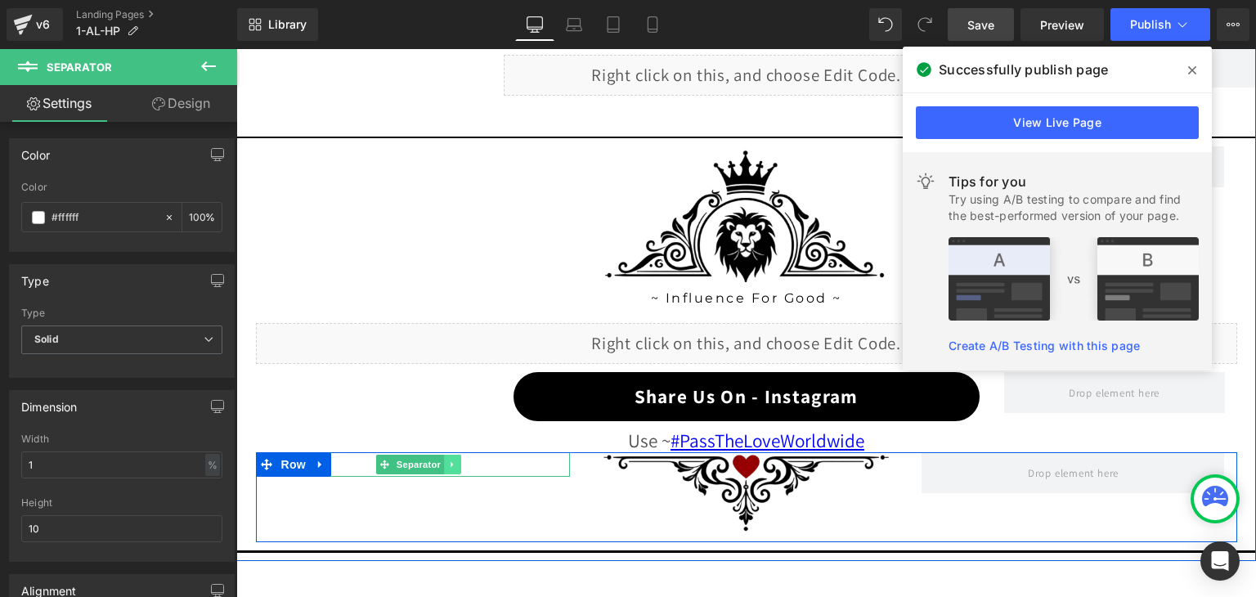
click at [451, 462] on icon at bounding box center [452, 465] width 2 height 6
click at [440, 463] on icon at bounding box center [444, 464] width 9 height 9
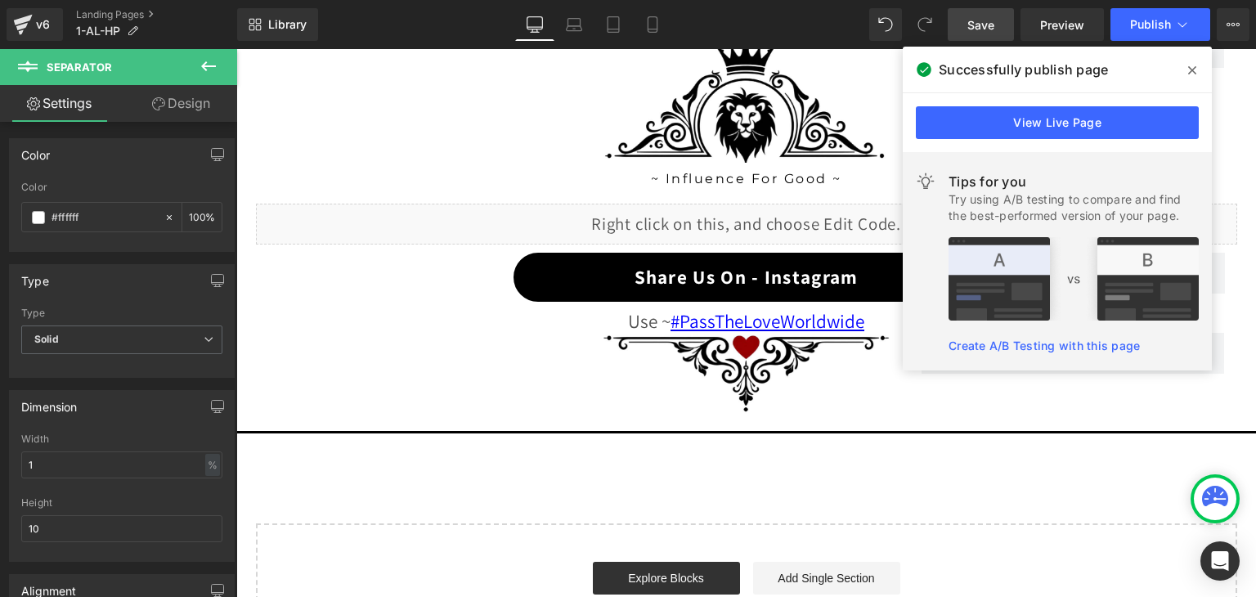
scroll to position [1608, 0]
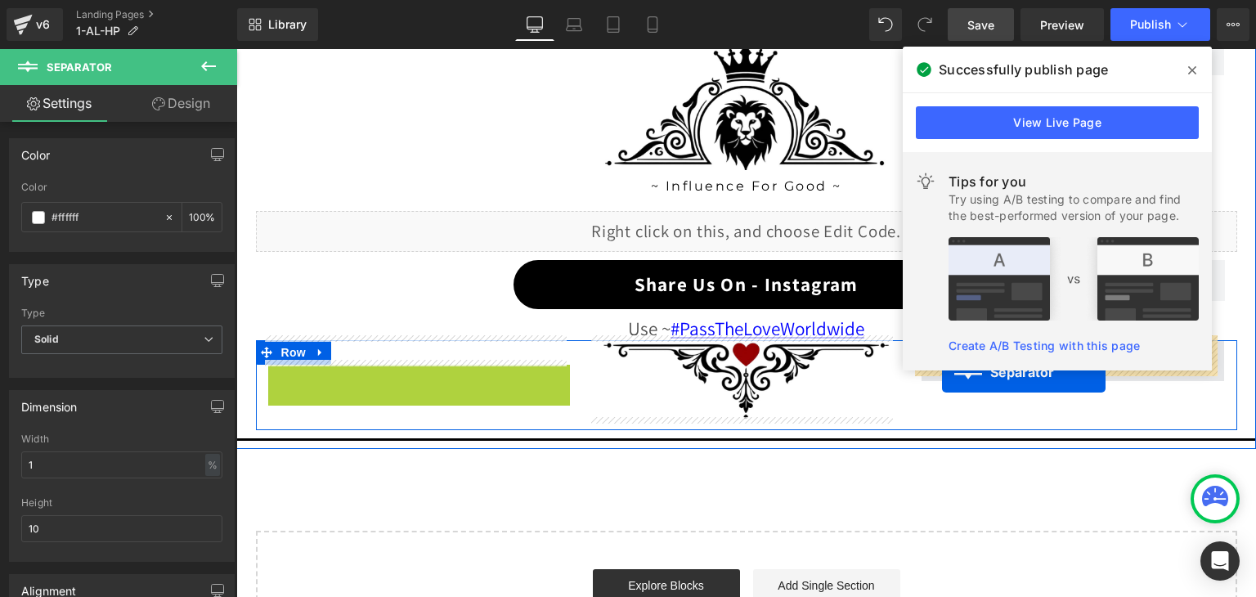
drag, startPoint x: 379, startPoint y: 368, endPoint x: 942, endPoint y: 372, distance: 562.4
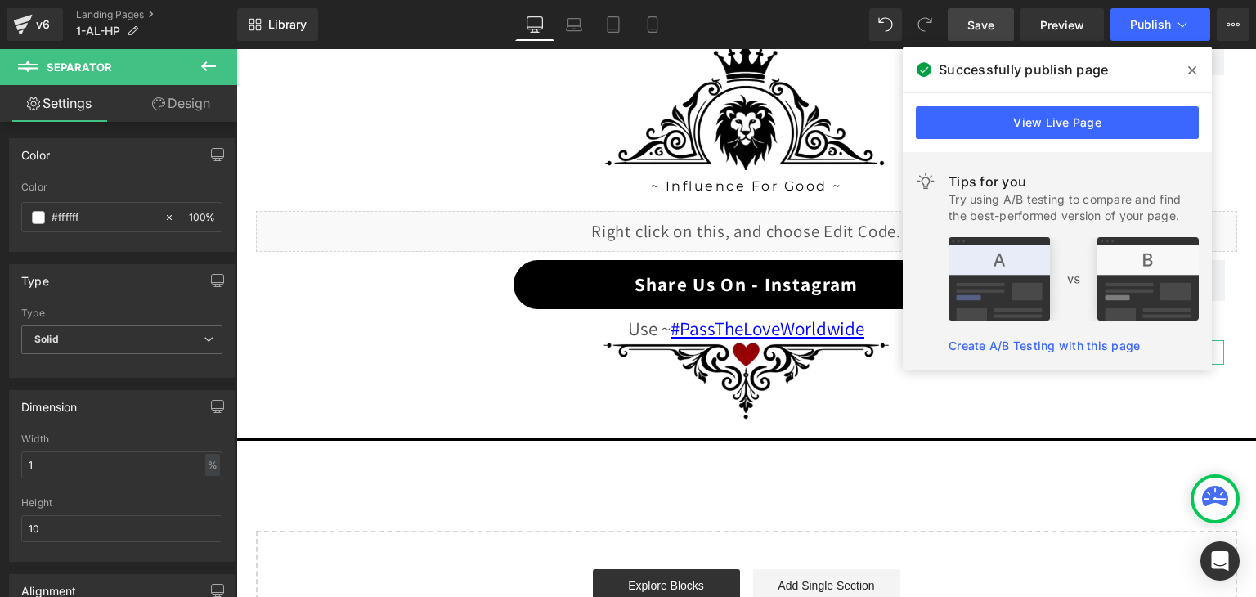
click at [1186, 71] on span at bounding box center [1192, 70] width 26 height 26
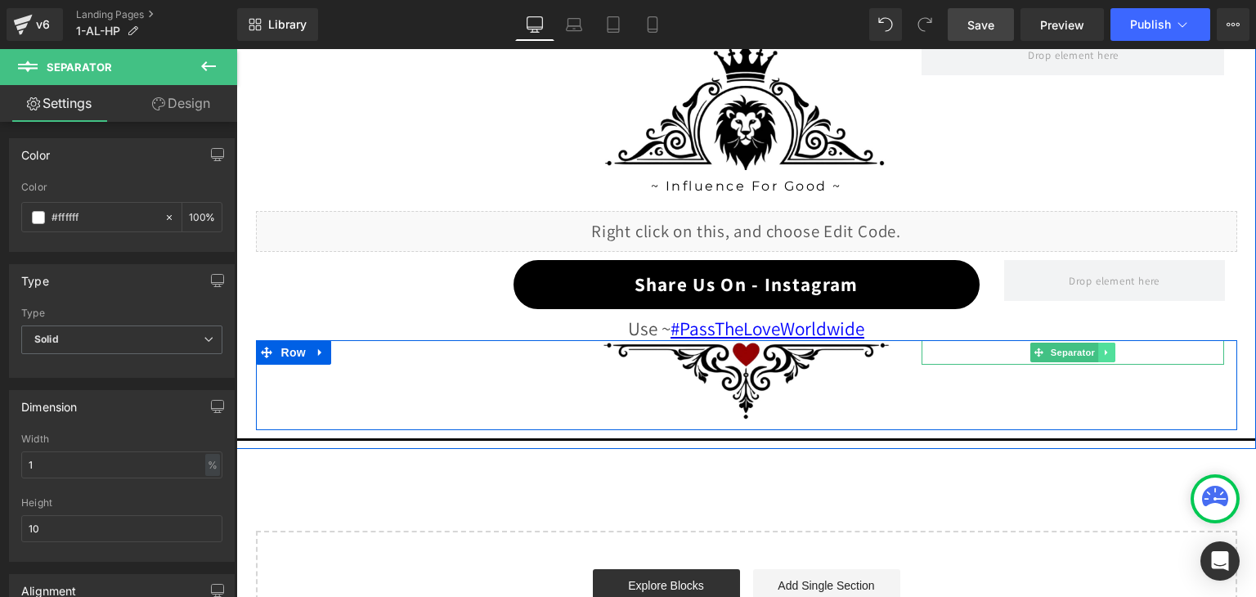
click at [1105, 350] on icon at bounding box center [1106, 353] width 2 height 6
click at [1094, 350] on icon at bounding box center [1098, 352] width 9 height 9
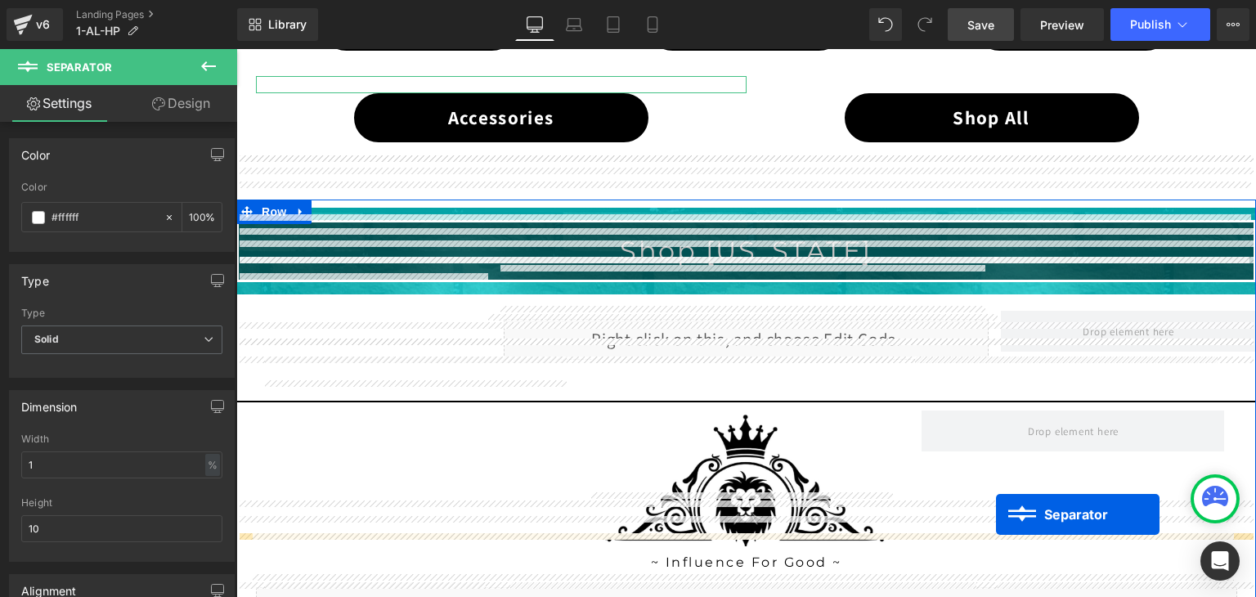
scroll to position [1281, 0]
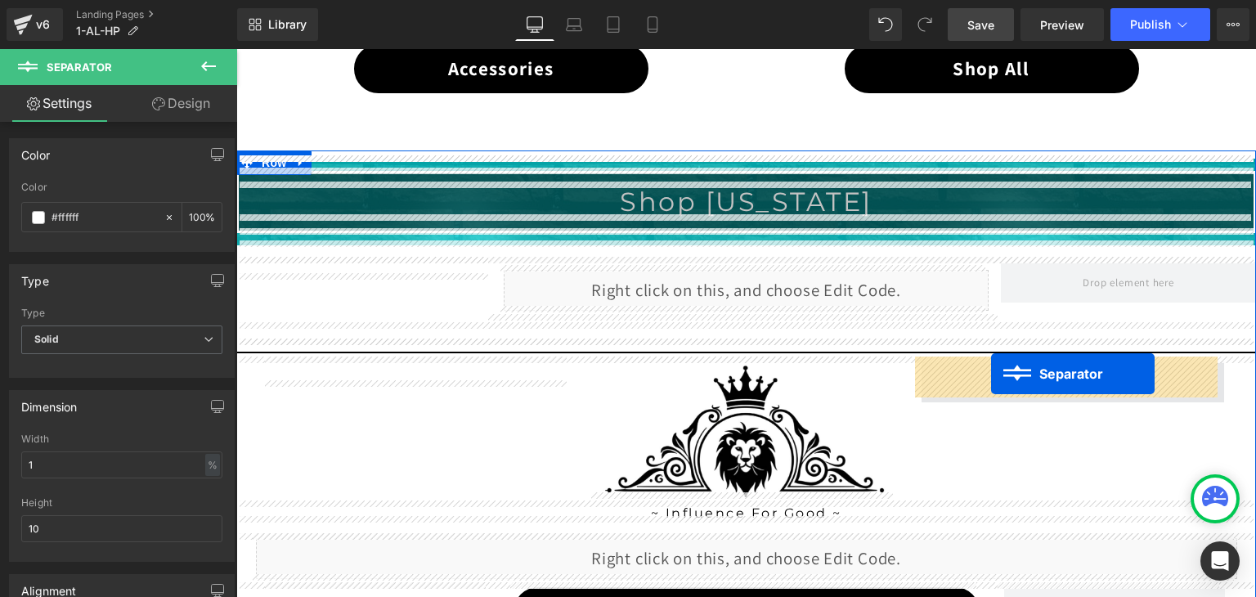
drag, startPoint x: 1032, startPoint y: 374, endPoint x: 990, endPoint y: 374, distance: 41.7
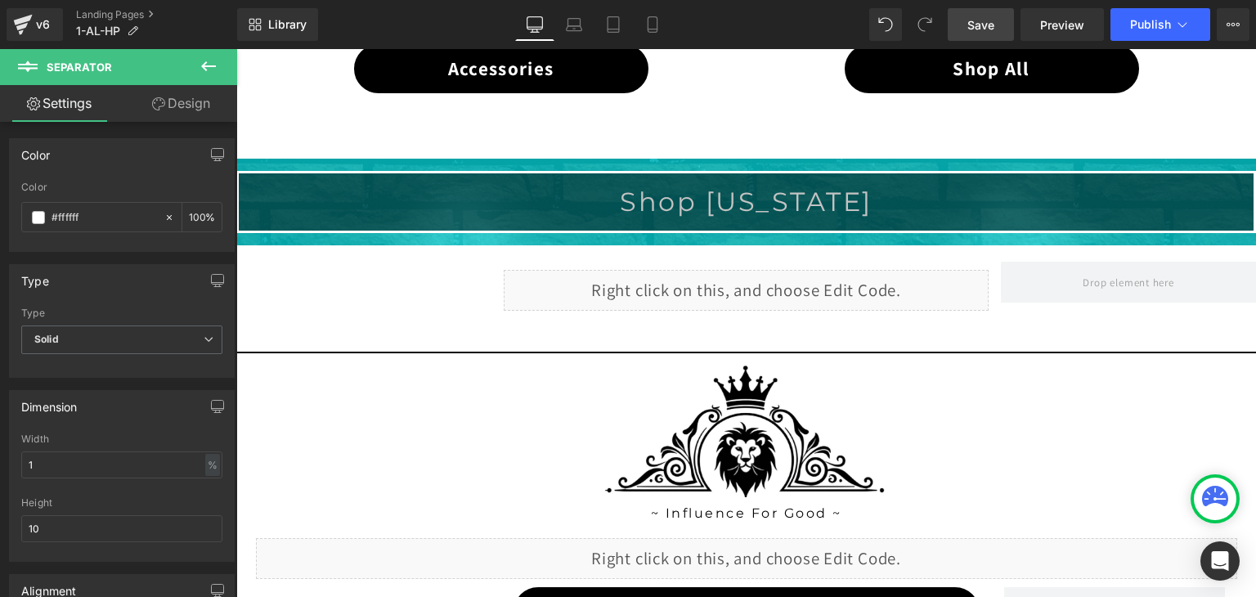
click at [997, 20] on link "Save" at bounding box center [980, 24] width 66 height 33
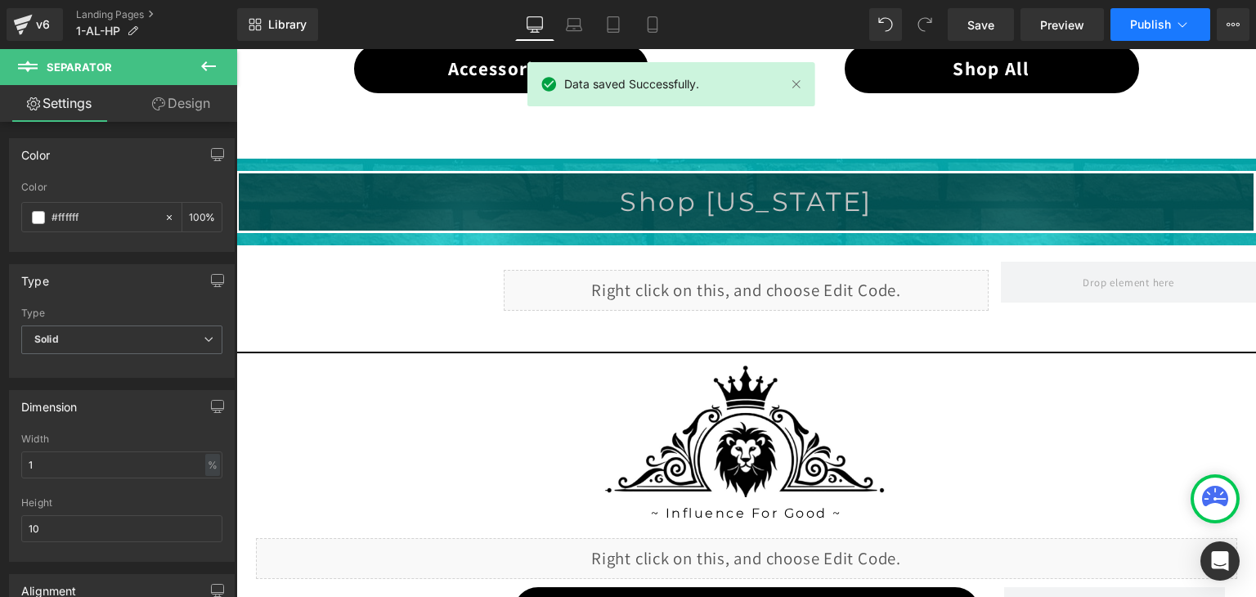
click at [1165, 31] on button "Publish" at bounding box center [1160, 24] width 100 height 33
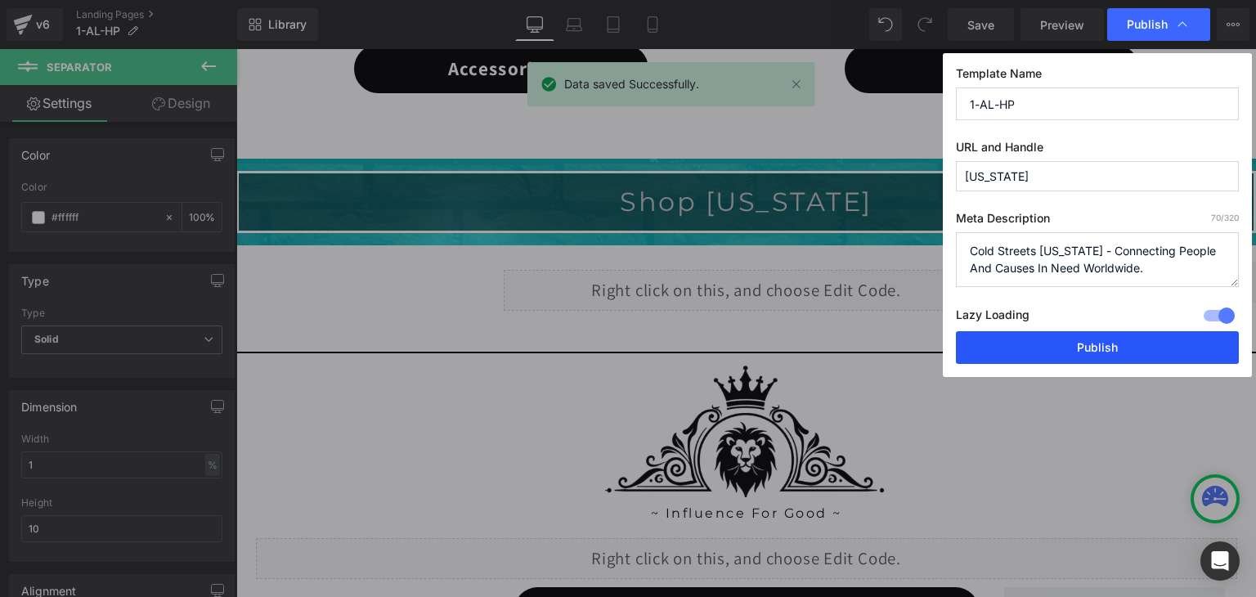
click at [1108, 351] on button "Publish" at bounding box center [1097, 347] width 283 height 33
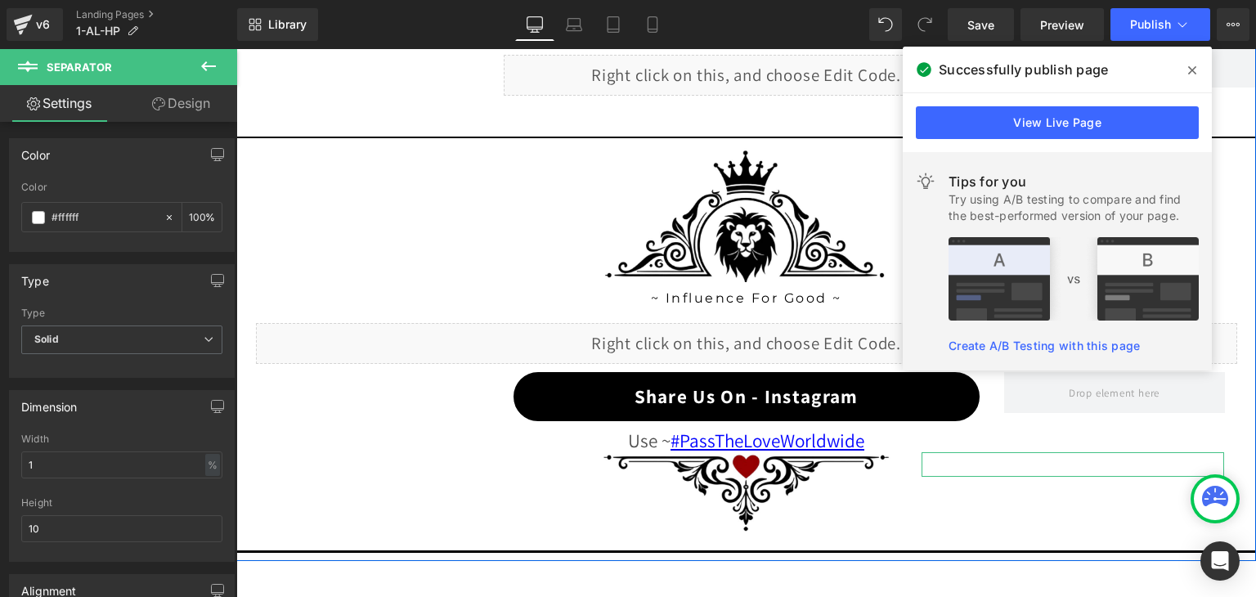
scroll to position [1526, 0]
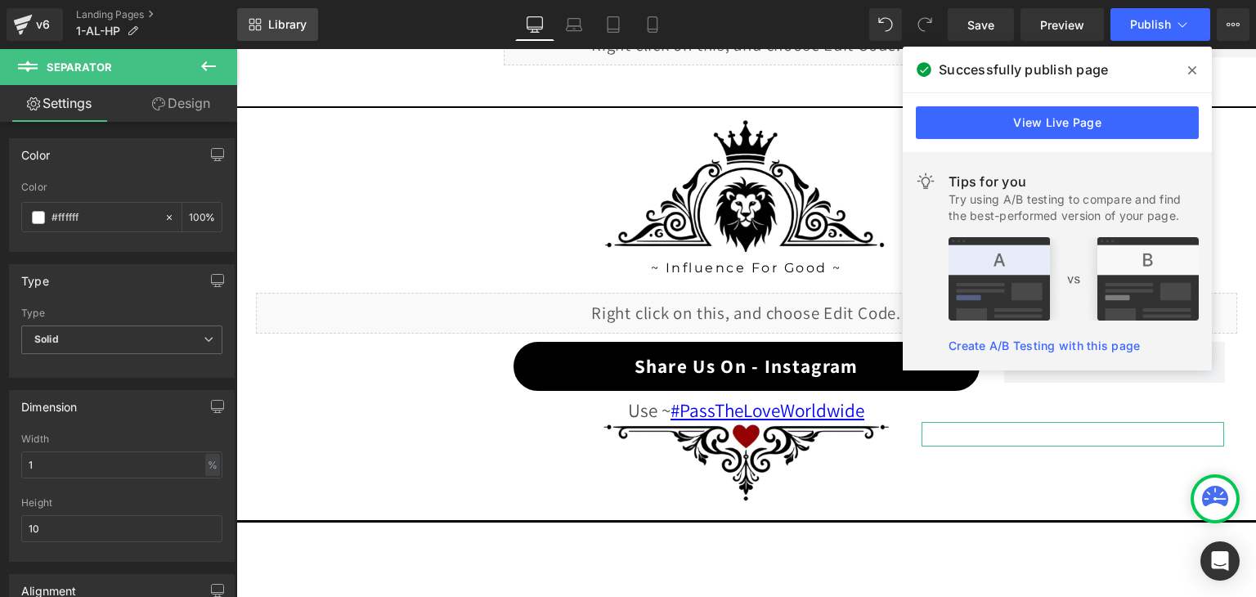
click at [265, 28] on link "Library" at bounding box center [277, 24] width 81 height 33
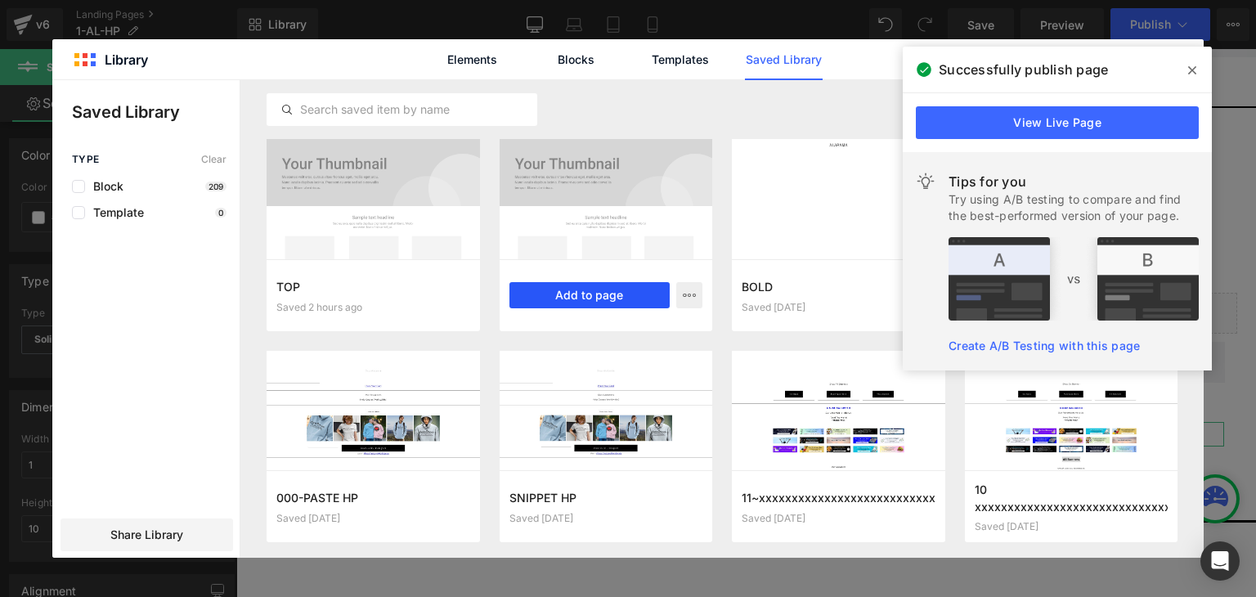
click at [540, 295] on button "Add to page" at bounding box center [589, 295] width 161 height 26
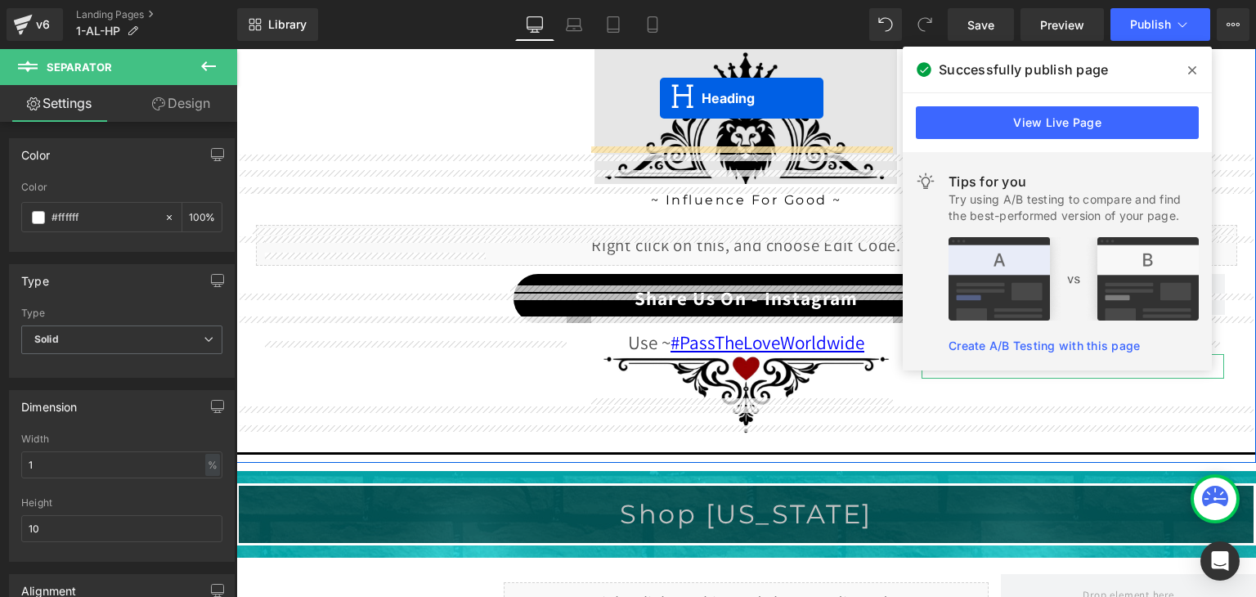
scroll to position [1463, 0]
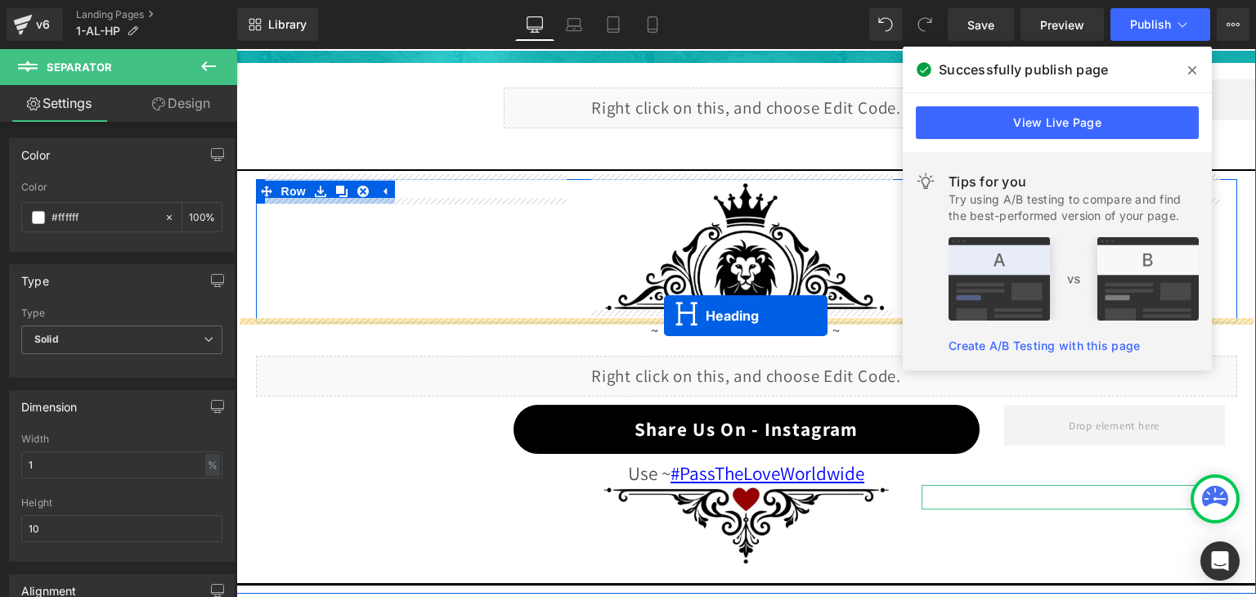
drag, startPoint x: 702, startPoint y: 353, endPoint x: 664, endPoint y: 315, distance: 54.3
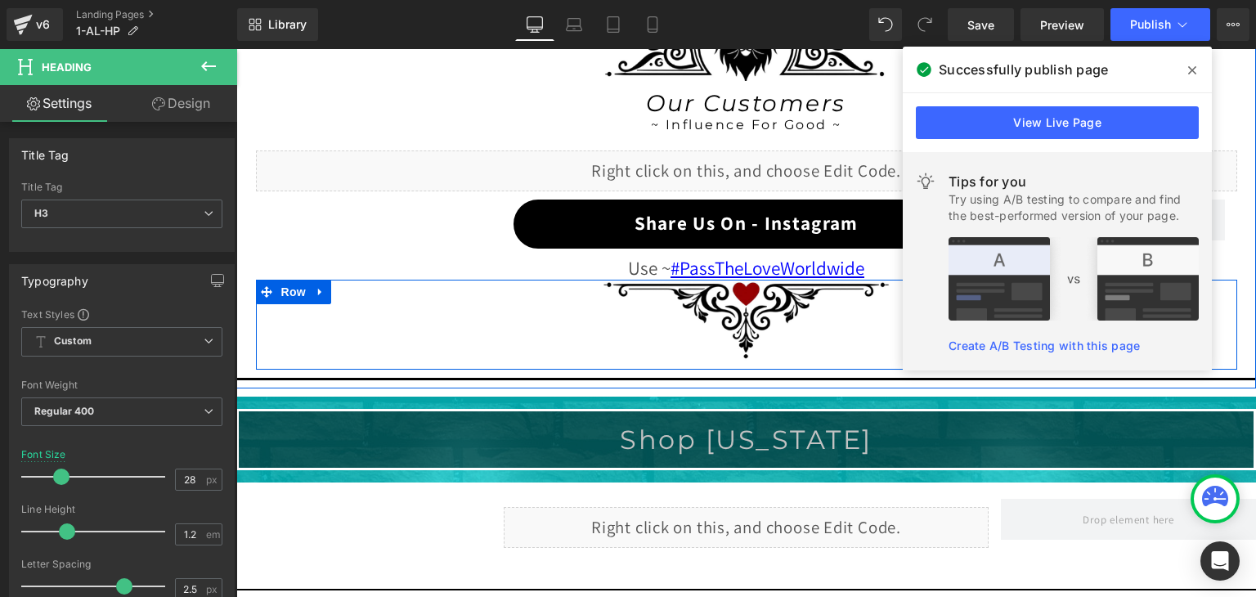
scroll to position [1708, 0]
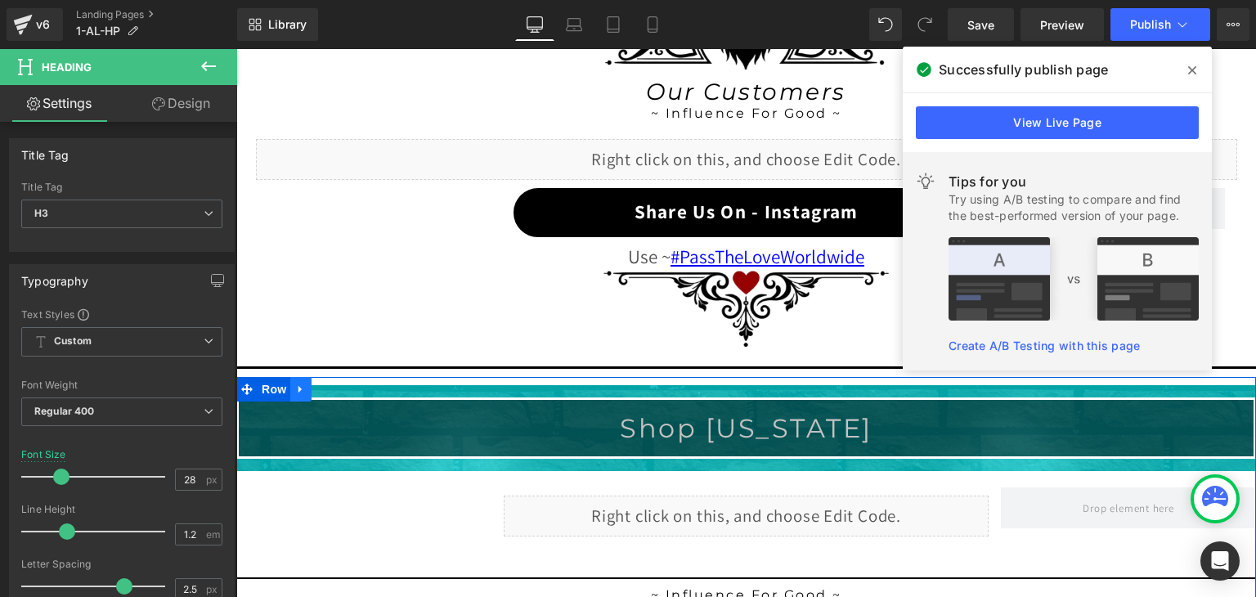
click at [298, 386] on icon at bounding box center [299, 389] width 3 height 7
click at [338, 383] on icon at bounding box center [343, 388] width 11 height 11
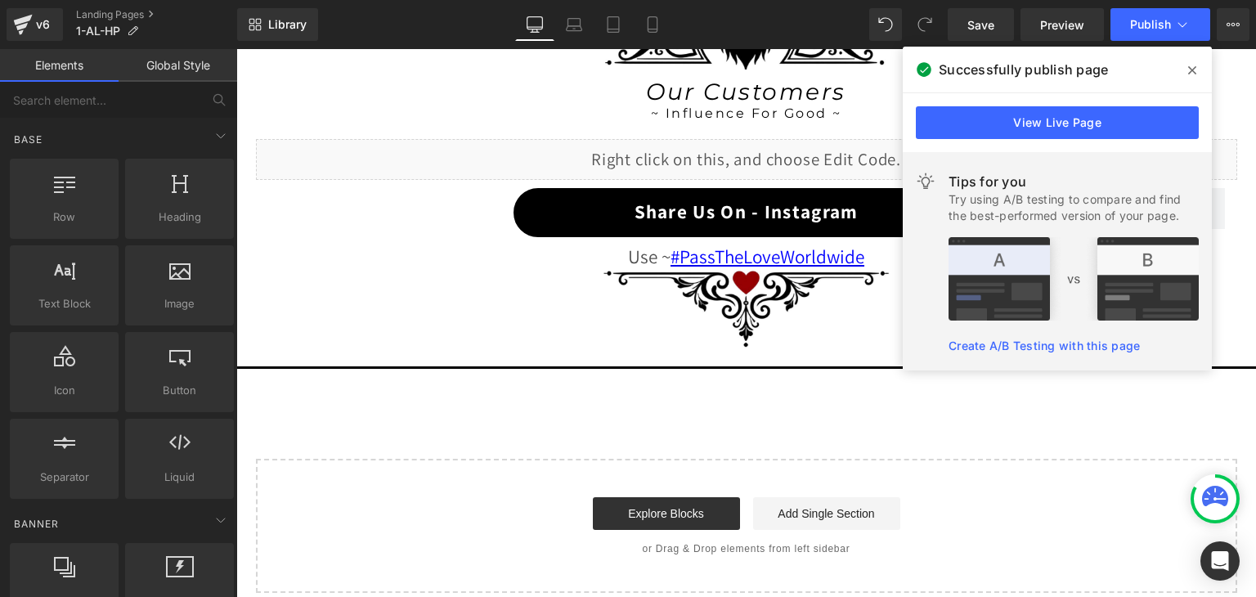
click at [1216, 490] on icon at bounding box center [1215, 496] width 26 height 20
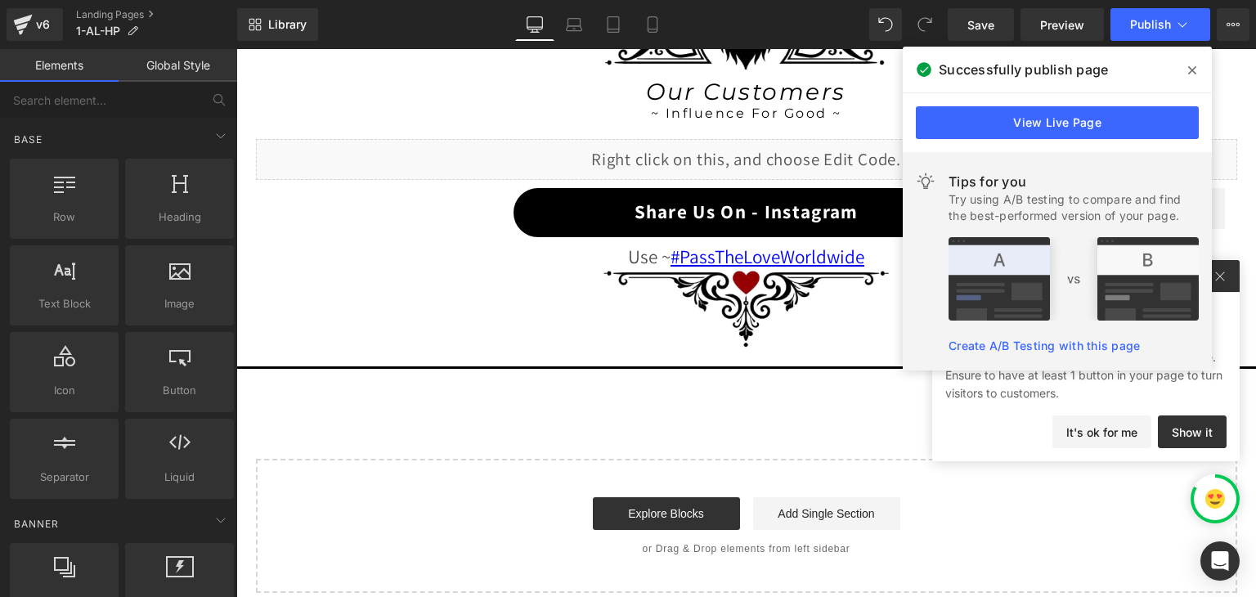
click at [1204, 479] on div at bounding box center [1214, 498] width 43 height 43
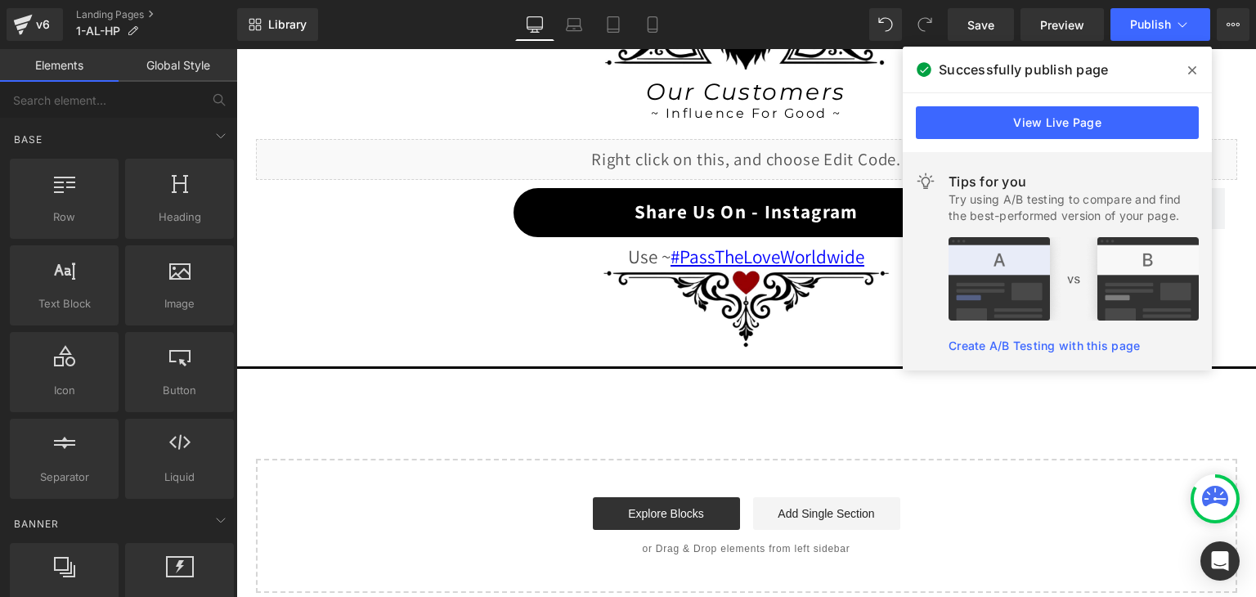
click at [1204, 479] on div at bounding box center [1214, 498] width 43 height 43
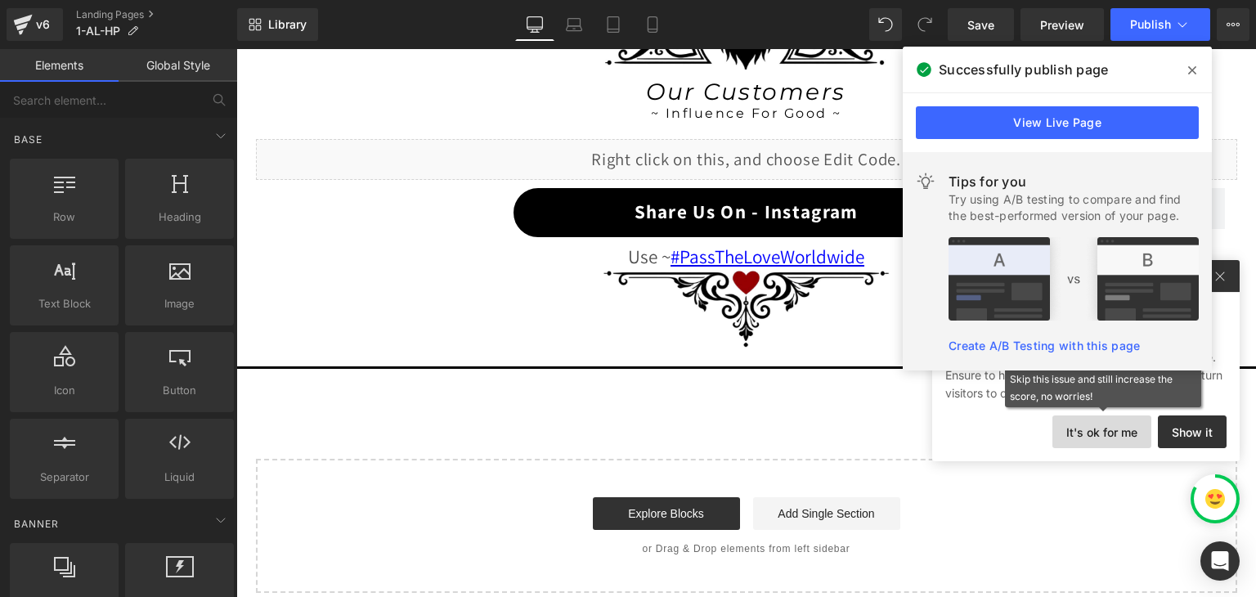
click at [1115, 437] on button "It's ok for me" at bounding box center [1101, 431] width 99 height 33
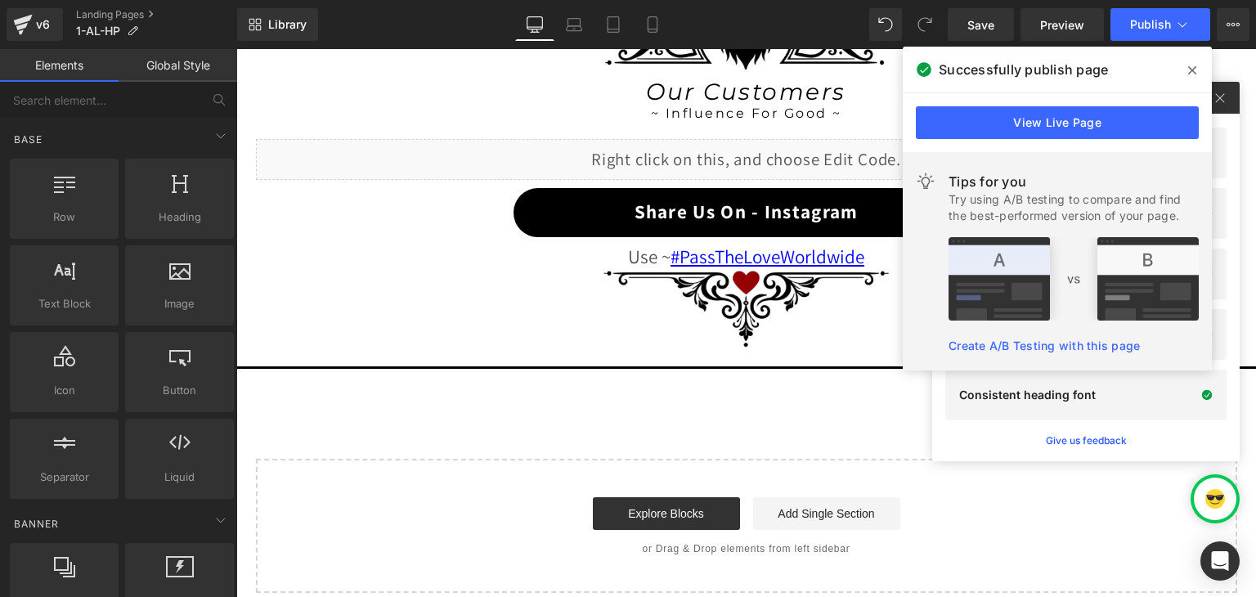
click at [985, 42] on div "Library Desktop Desktop Laptop Tablet Mobile Save Preview Publish Scheduled Vie…" at bounding box center [746, 24] width 1019 height 49
click at [987, 29] on span "Save" at bounding box center [980, 24] width 27 height 17
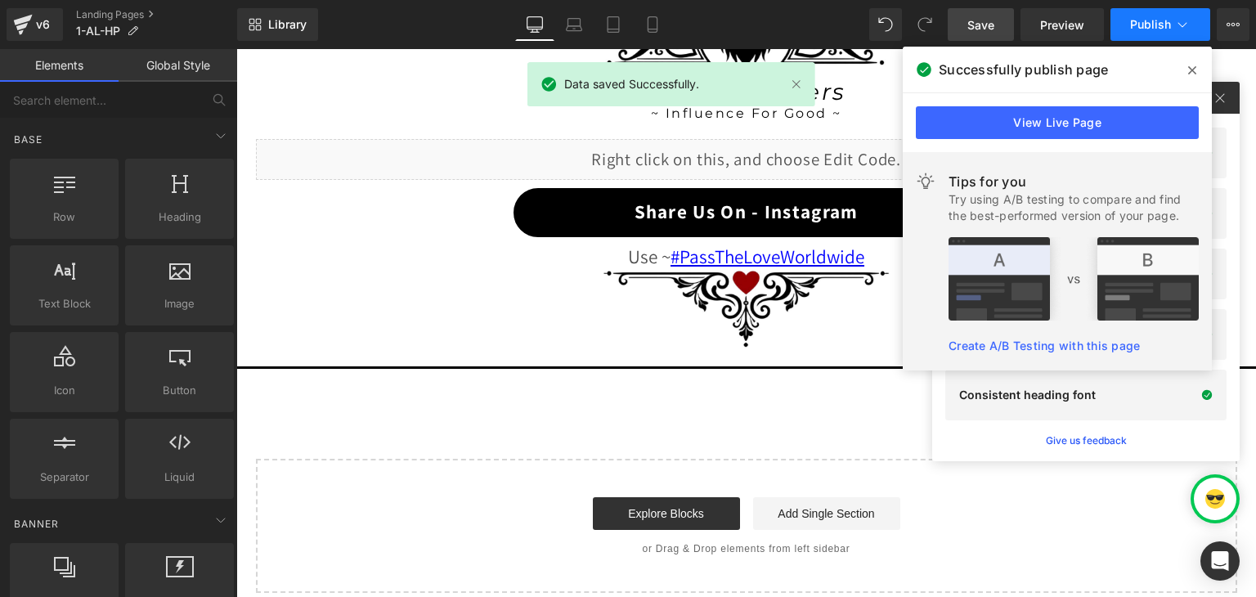
click at [1177, 25] on icon at bounding box center [1182, 24] width 16 height 16
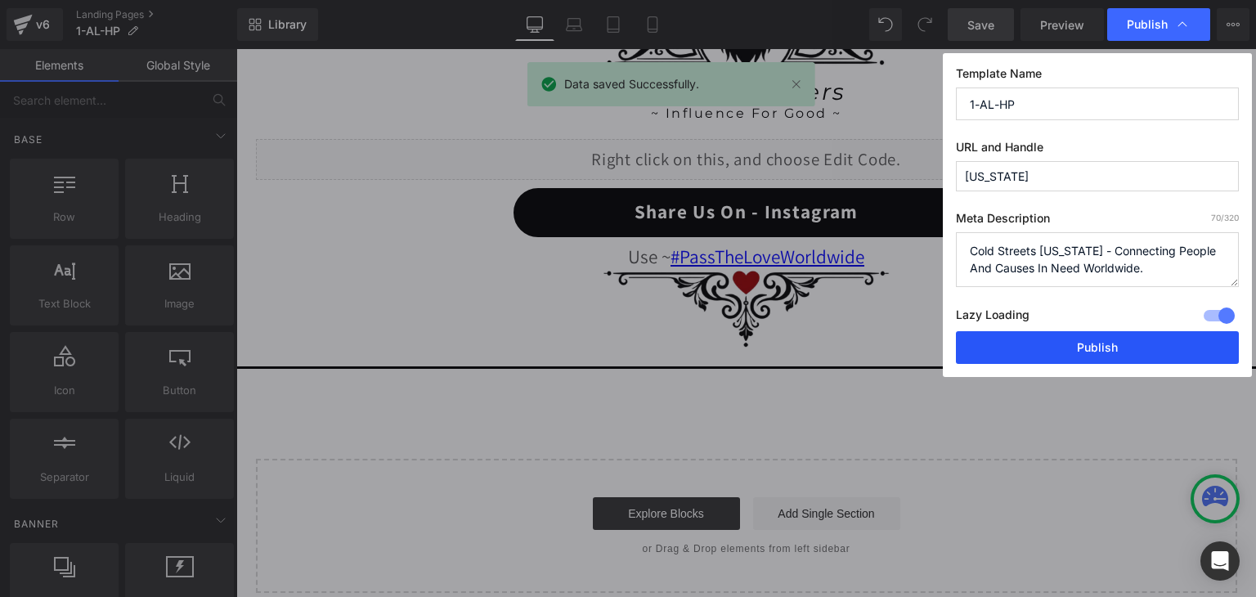
click at [1145, 332] on button "Publish" at bounding box center [1097, 347] width 283 height 33
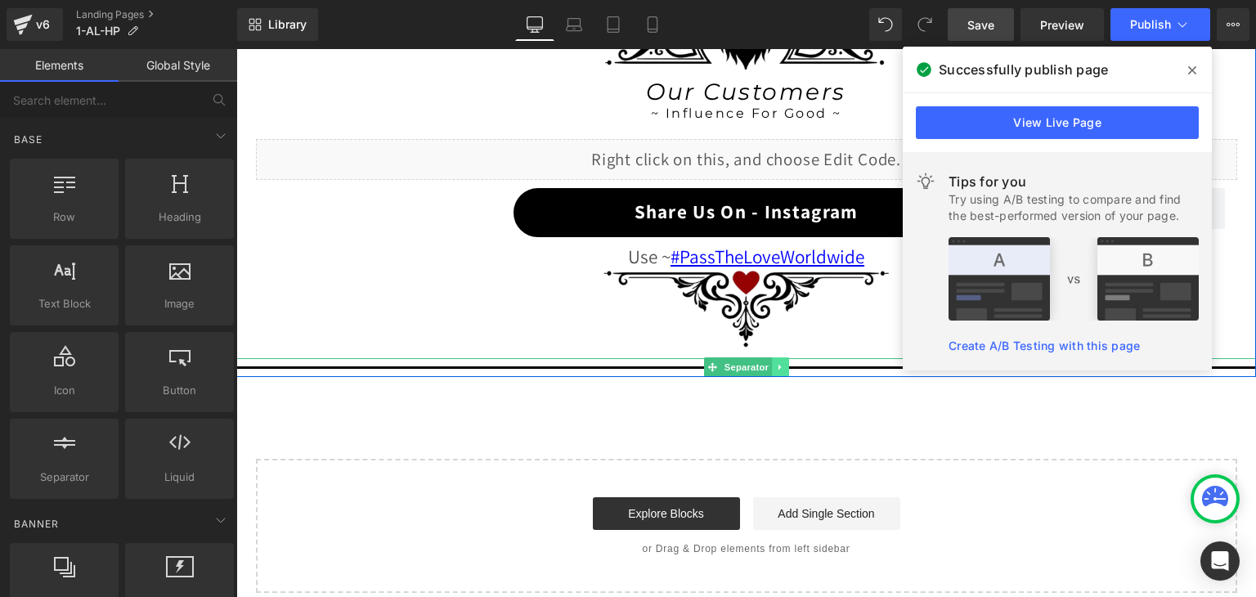
click at [776, 362] on icon at bounding box center [780, 367] width 9 height 10
click at [767, 364] on icon at bounding box center [771, 367] width 9 height 9
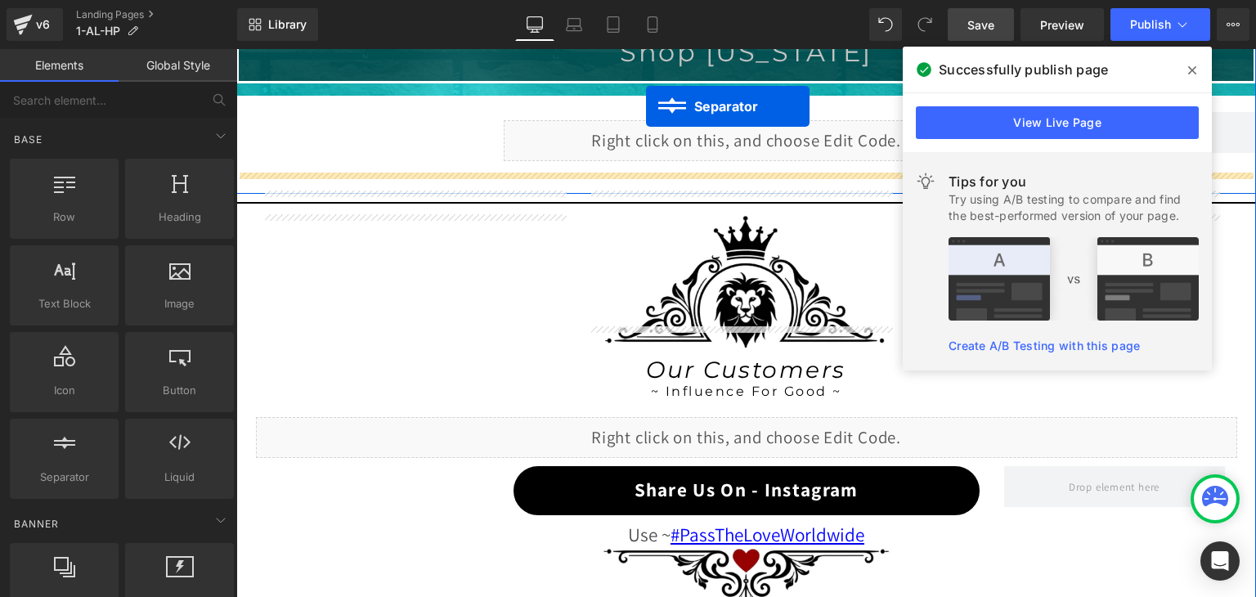
scroll to position [1365, 0]
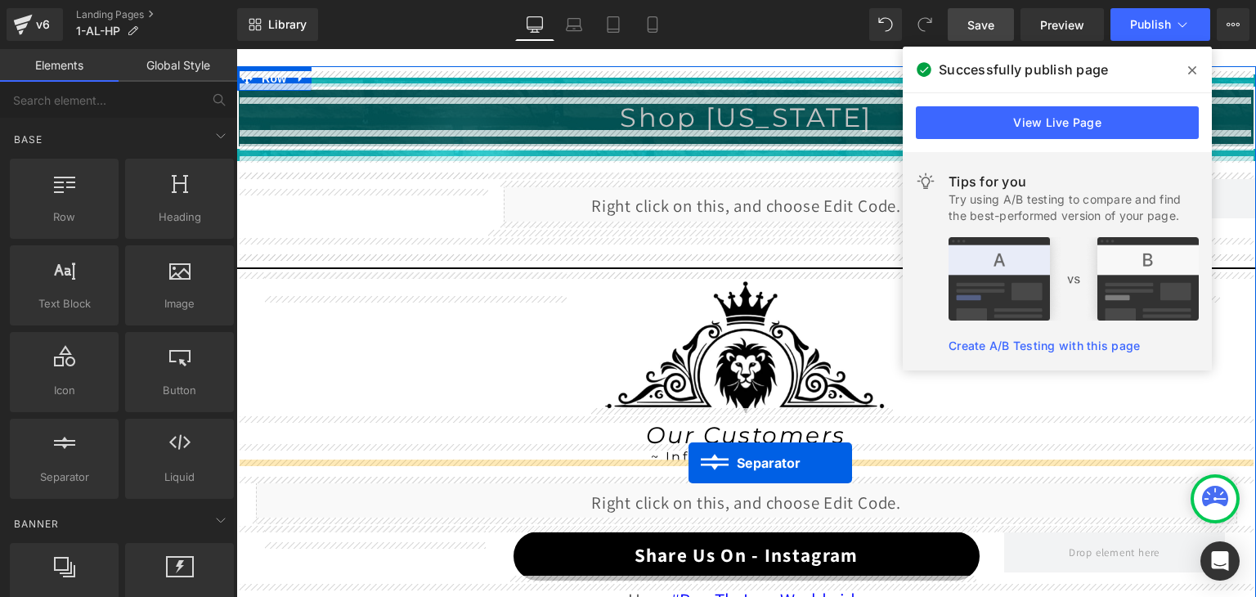
drag, startPoint x: 675, startPoint y: 360, endPoint x: 688, endPoint y: 462, distance: 102.2
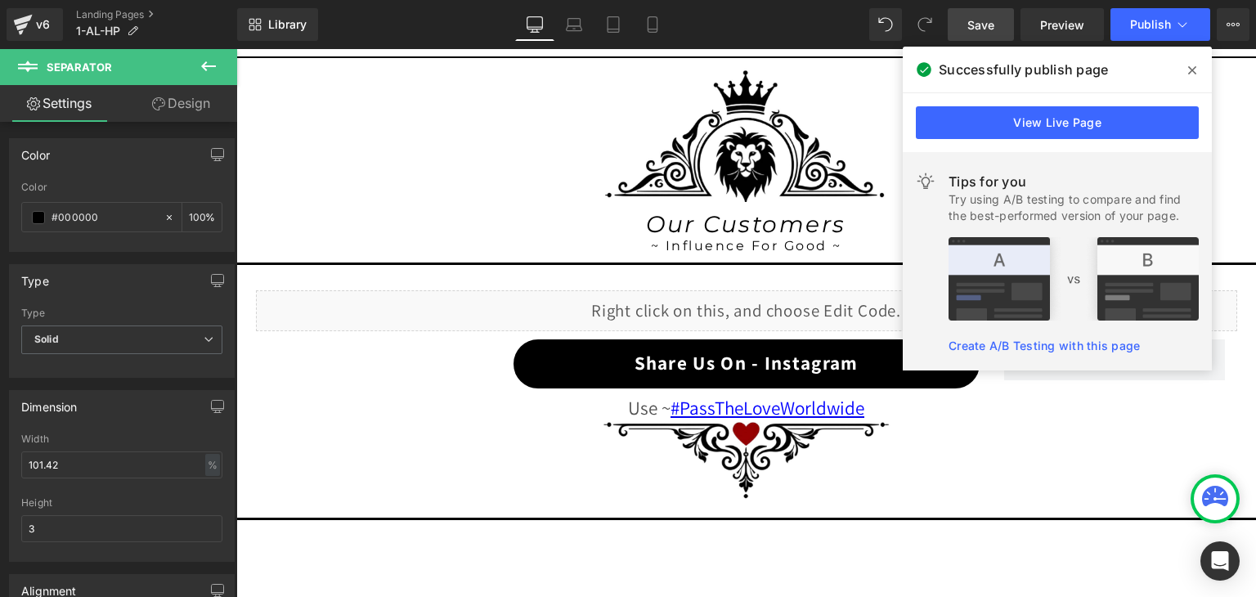
scroll to position [1610, 0]
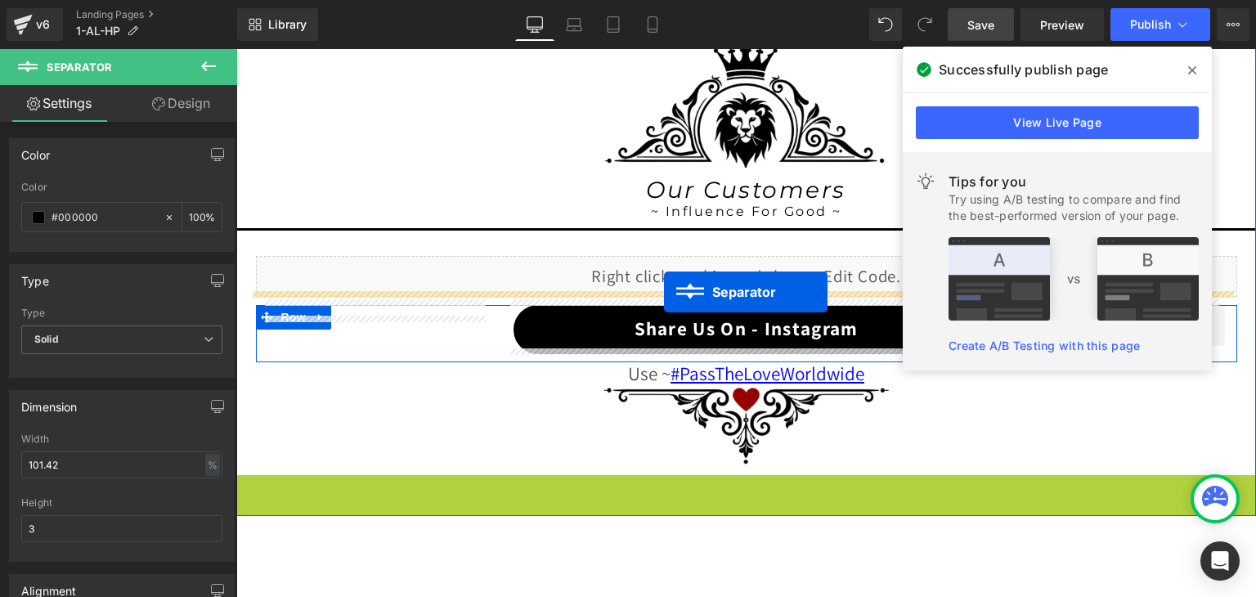
drag, startPoint x: 709, startPoint y: 476, endPoint x: 664, endPoint y: 292, distance: 189.3
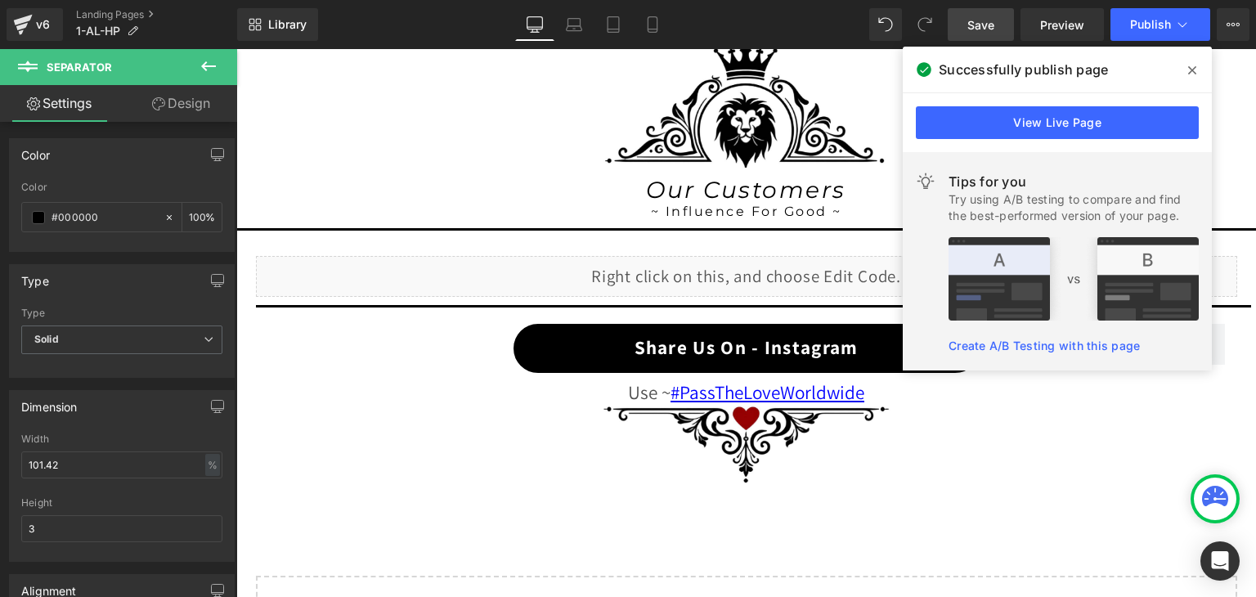
click at [999, 26] on link "Save" at bounding box center [980, 24] width 66 height 33
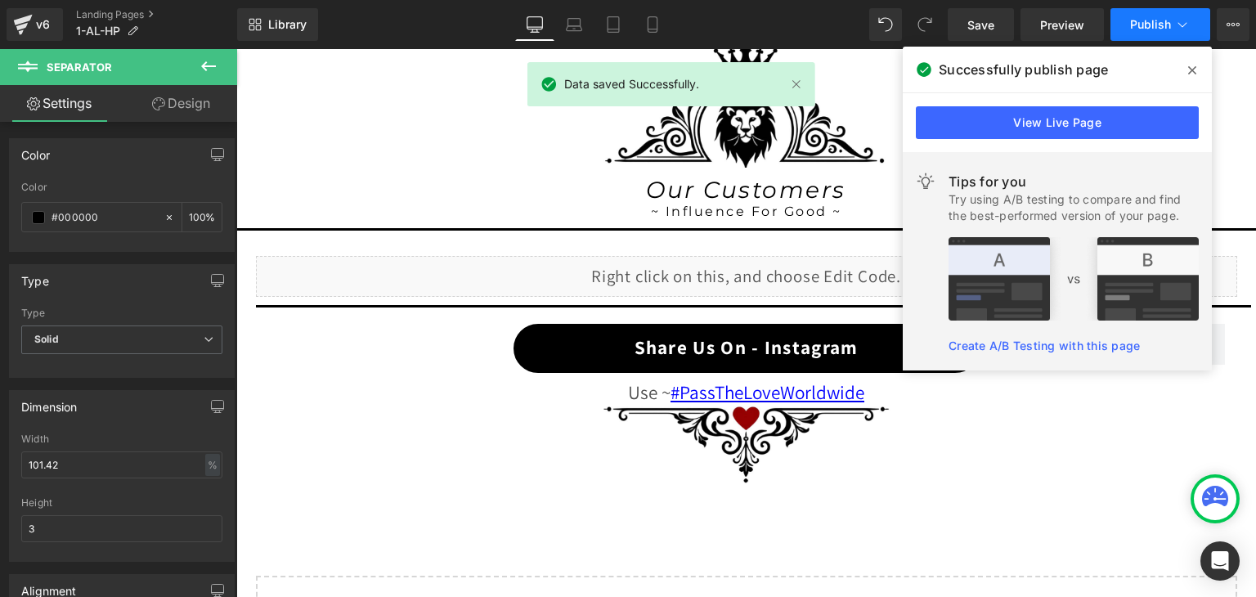
click at [1148, 26] on span "Publish" at bounding box center [1150, 24] width 41 height 13
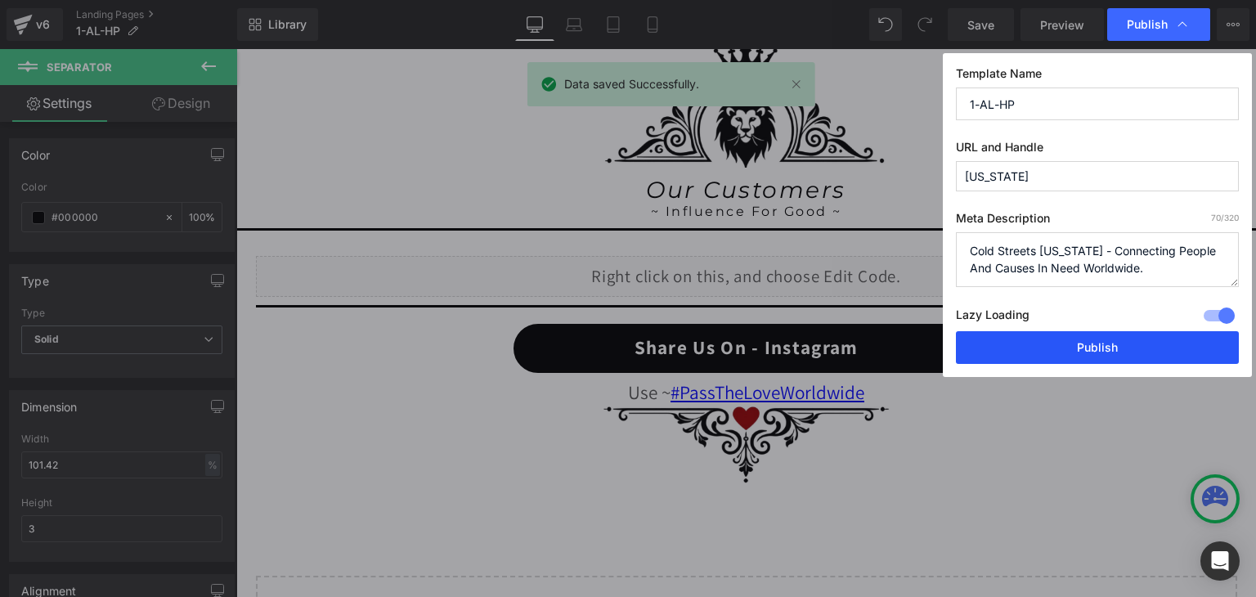
click at [1108, 345] on button "Publish" at bounding box center [1097, 347] width 283 height 33
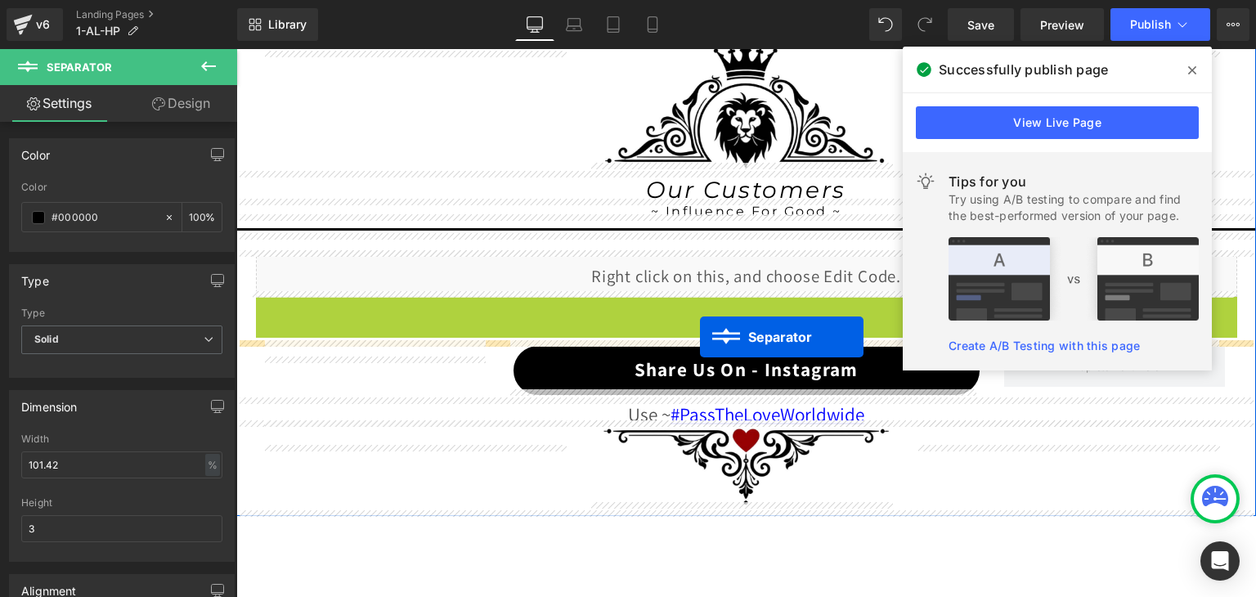
drag, startPoint x: 701, startPoint y: 302, endPoint x: 700, endPoint y: 337, distance: 35.2
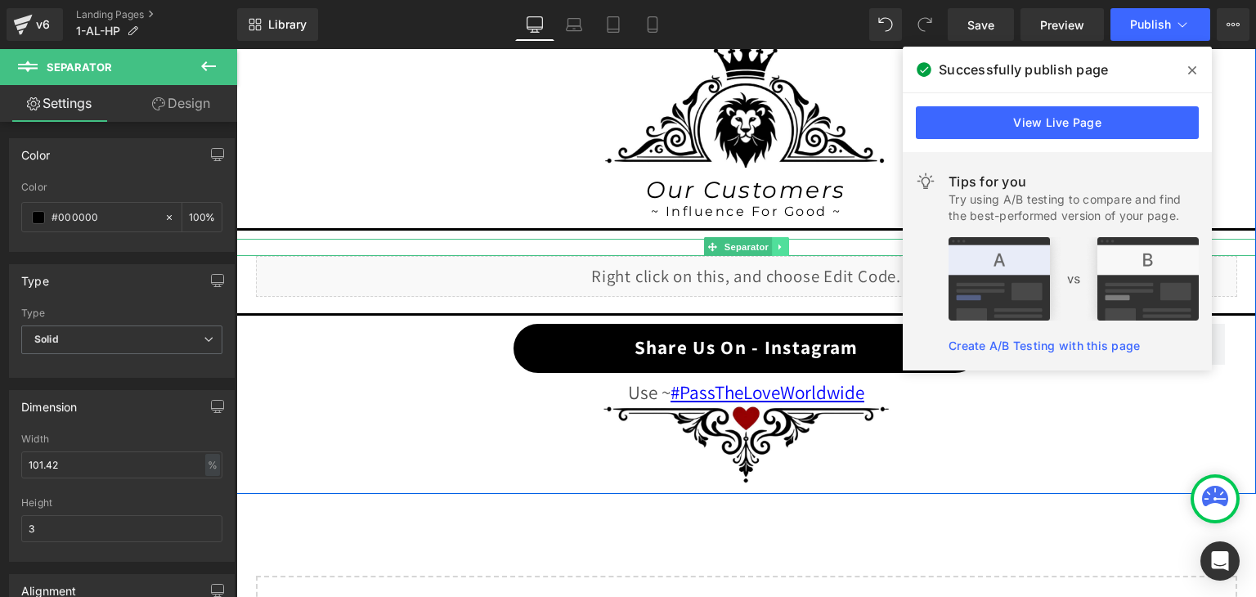
click at [776, 242] on icon at bounding box center [780, 247] width 9 height 10
click at [784, 242] on icon at bounding box center [788, 246] width 9 height 9
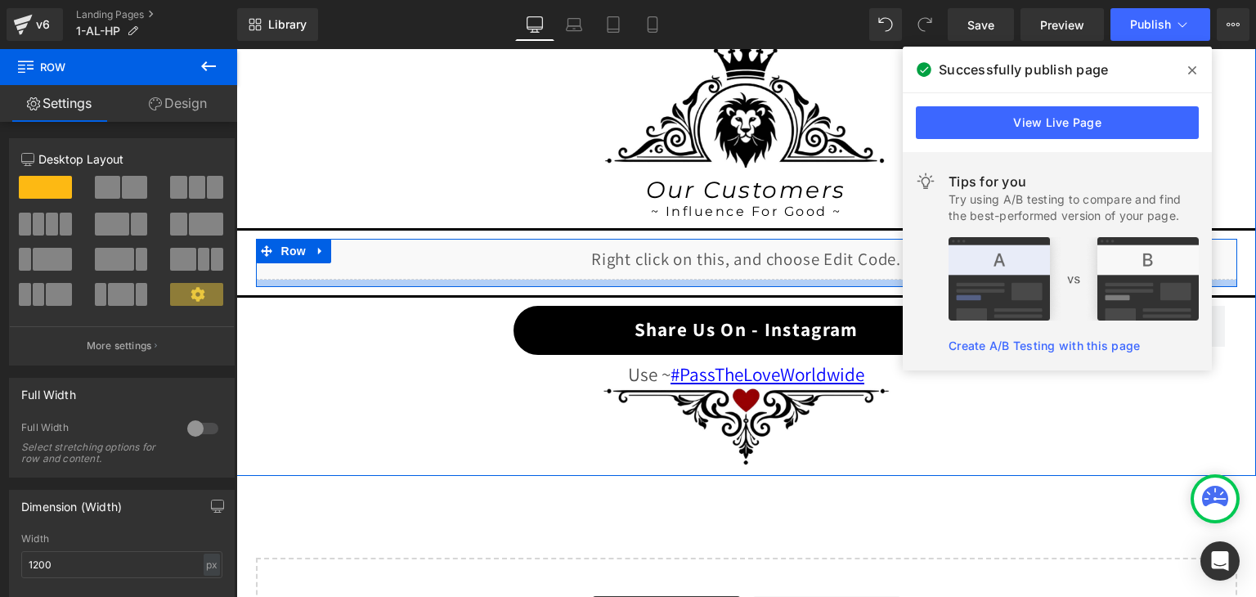
click at [798, 280] on div at bounding box center [746, 283] width 981 height 7
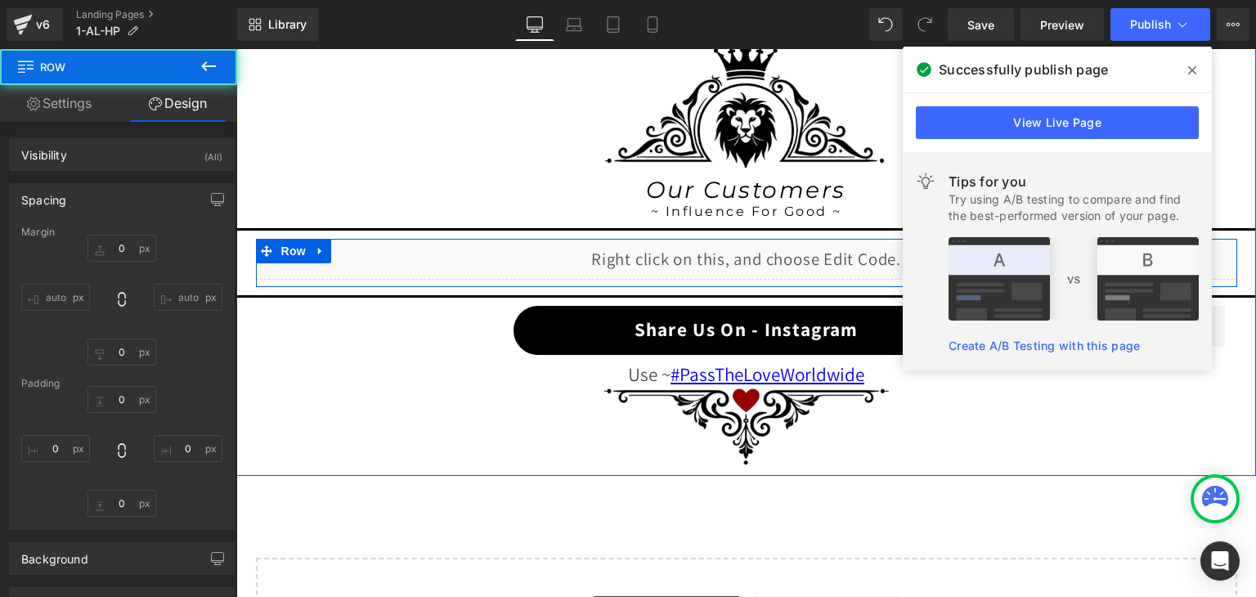
type input "0"
type input "9"
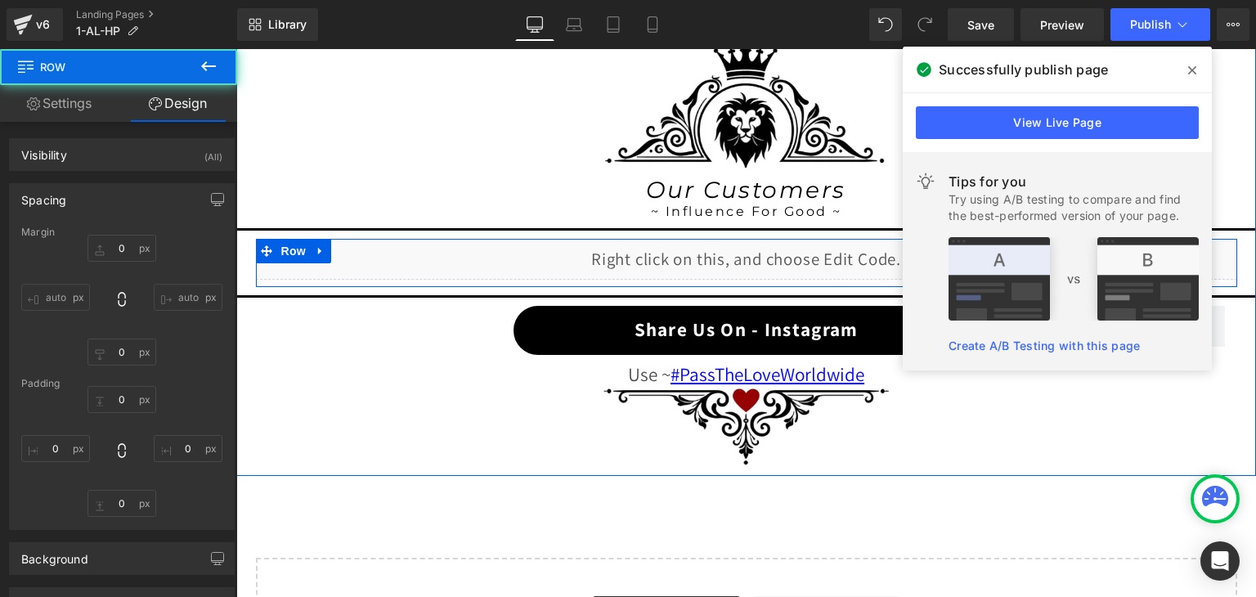
type input "0"
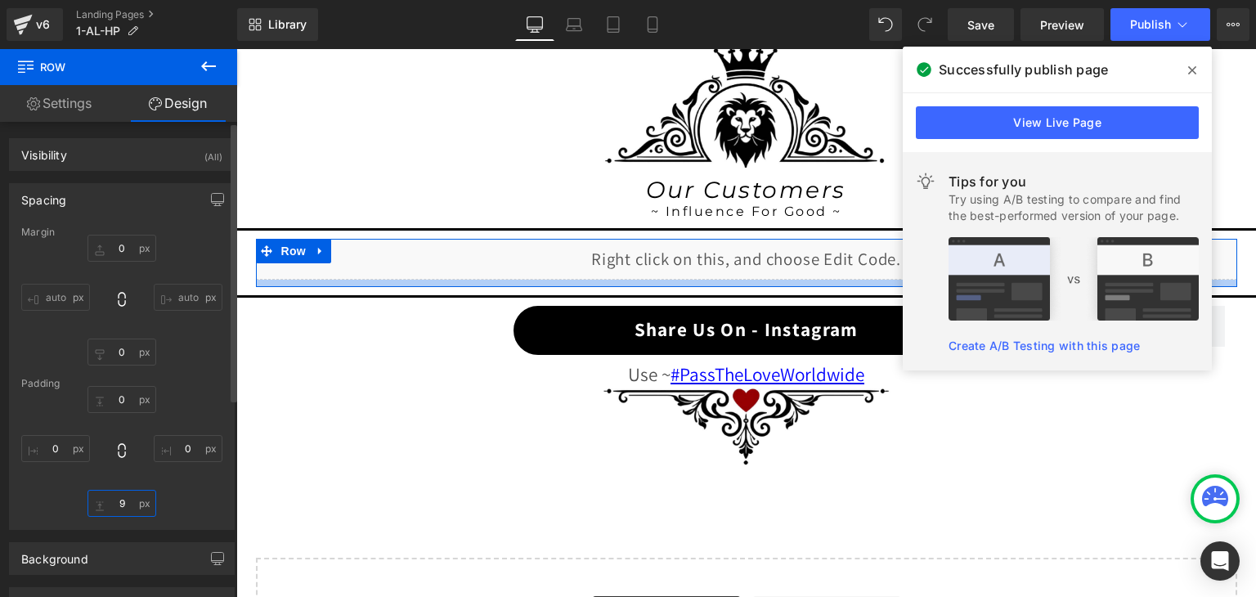
click at [124, 498] on input "9" at bounding box center [121, 503] width 69 height 27
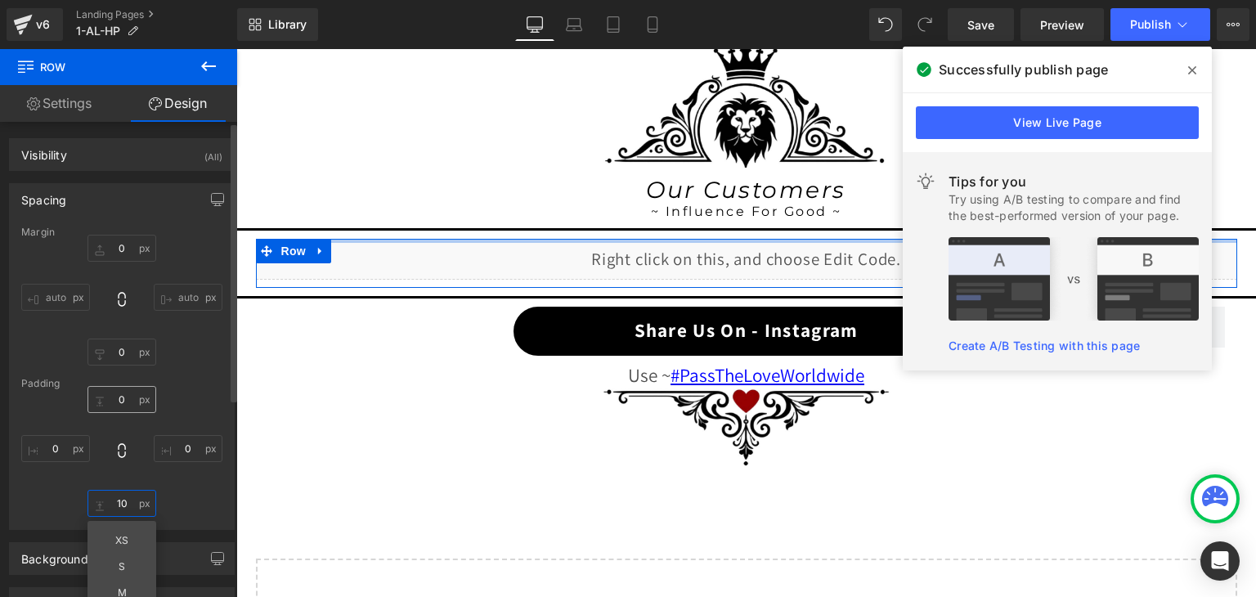
type input "10"
click at [114, 394] on input "0" at bounding box center [121, 399] width 69 height 27
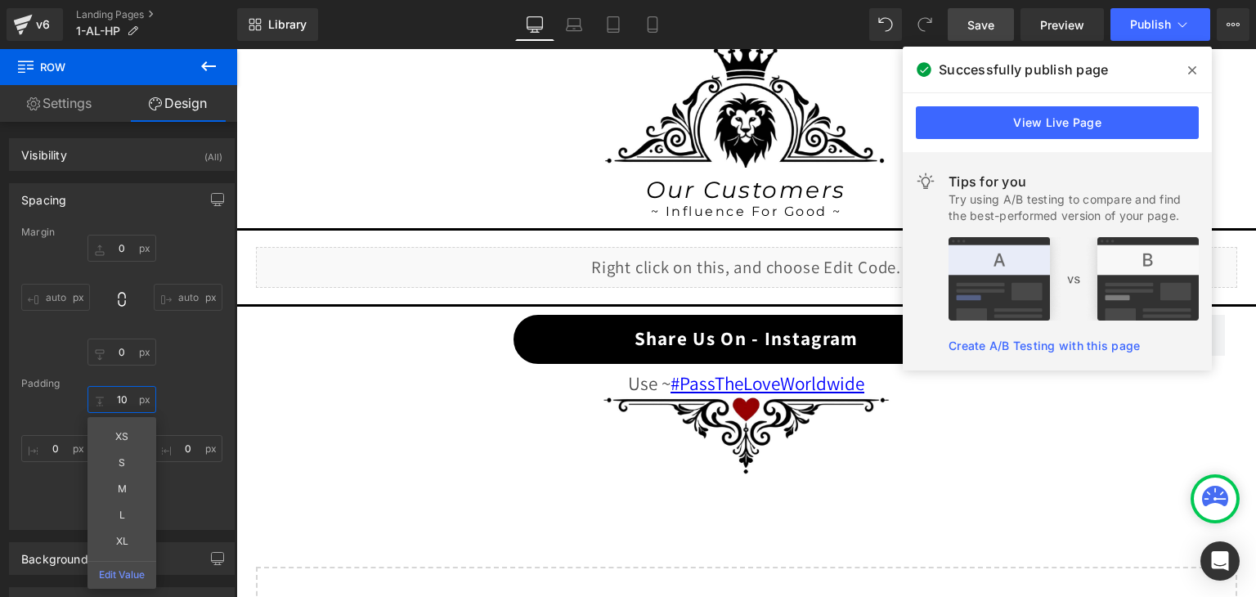
type input "10"
click at [996, 17] on link "Save" at bounding box center [980, 24] width 66 height 33
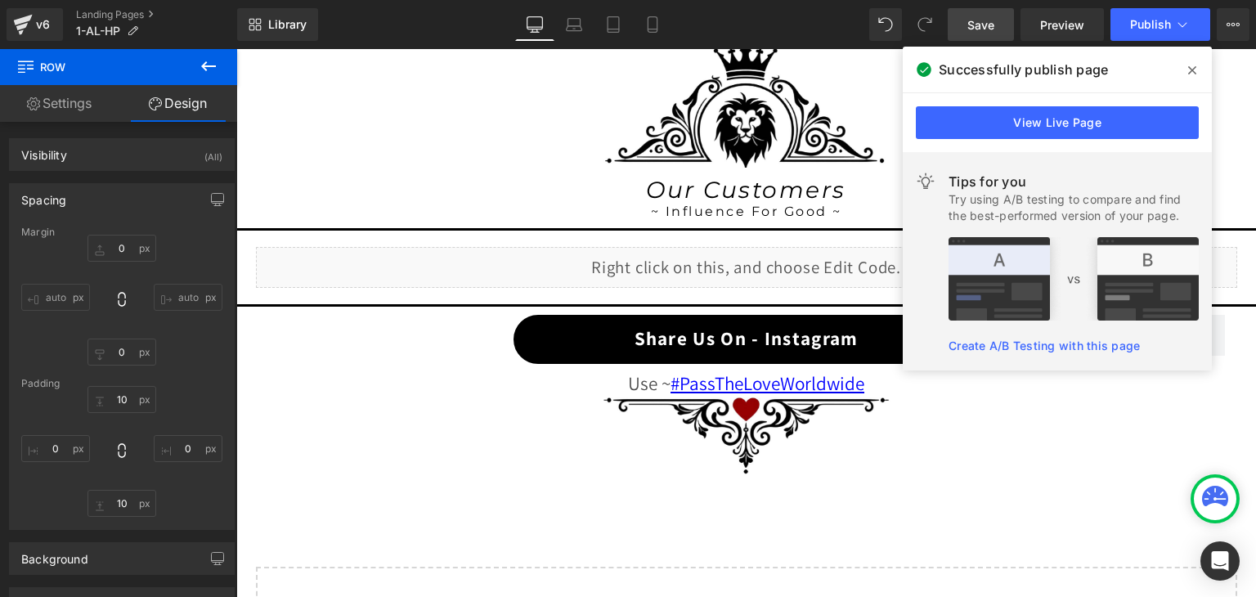
click at [994, 25] on span "Save" at bounding box center [980, 24] width 27 height 17
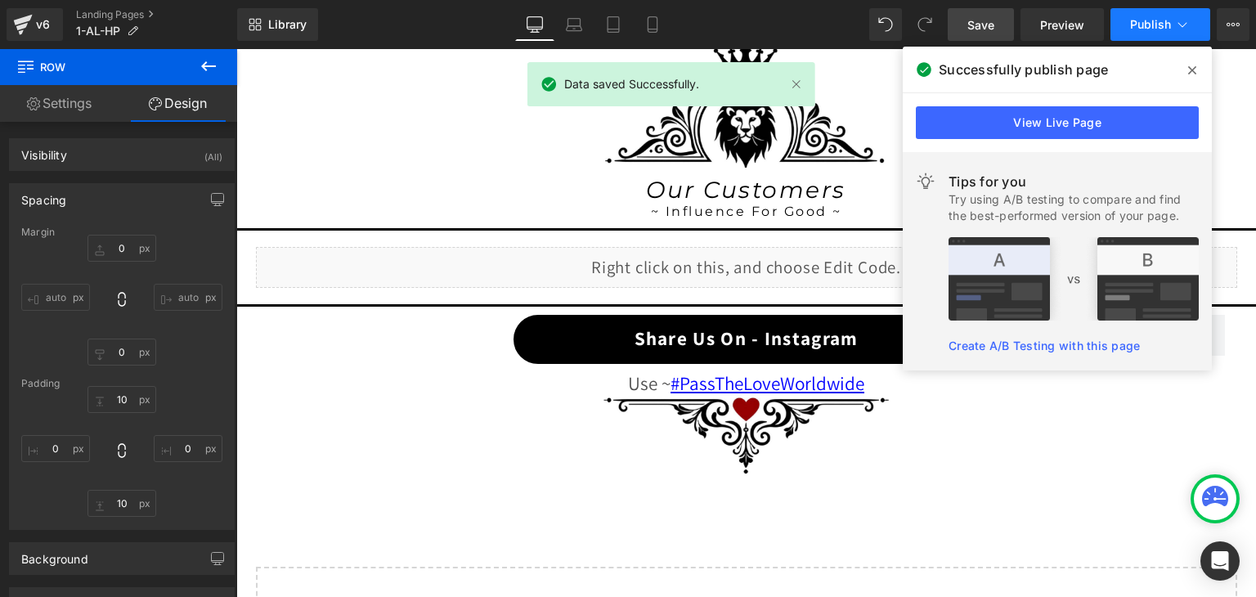
click at [1184, 29] on icon at bounding box center [1182, 24] width 16 height 16
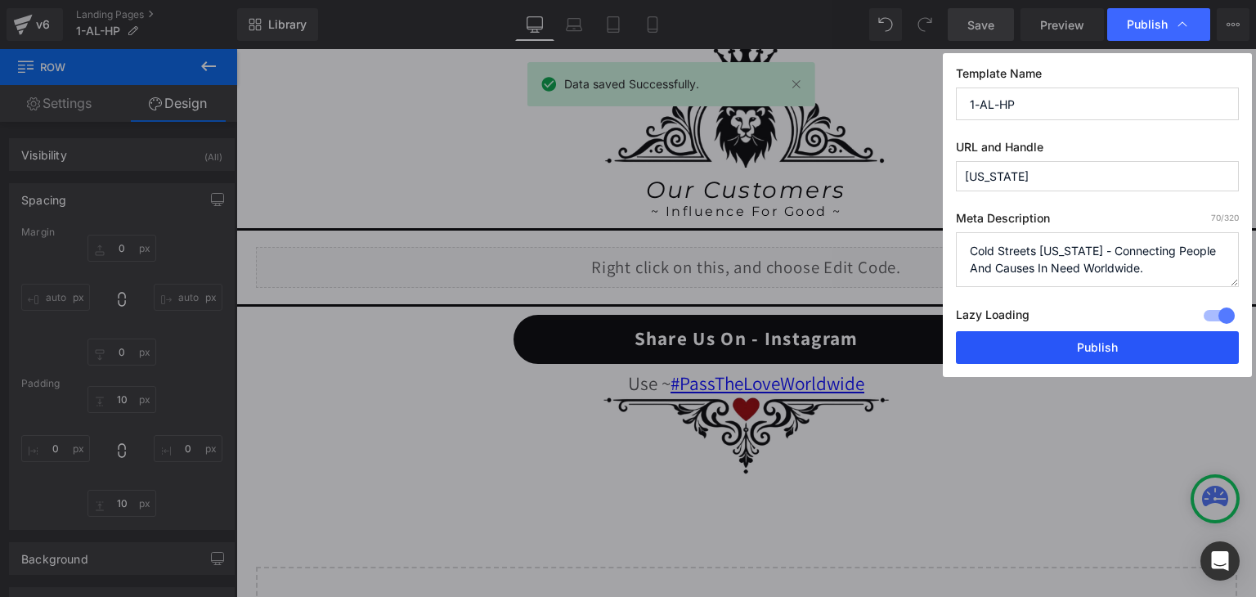
click at [1132, 341] on button "Publish" at bounding box center [1097, 347] width 283 height 33
